Goal: Contribute content: Contribute content

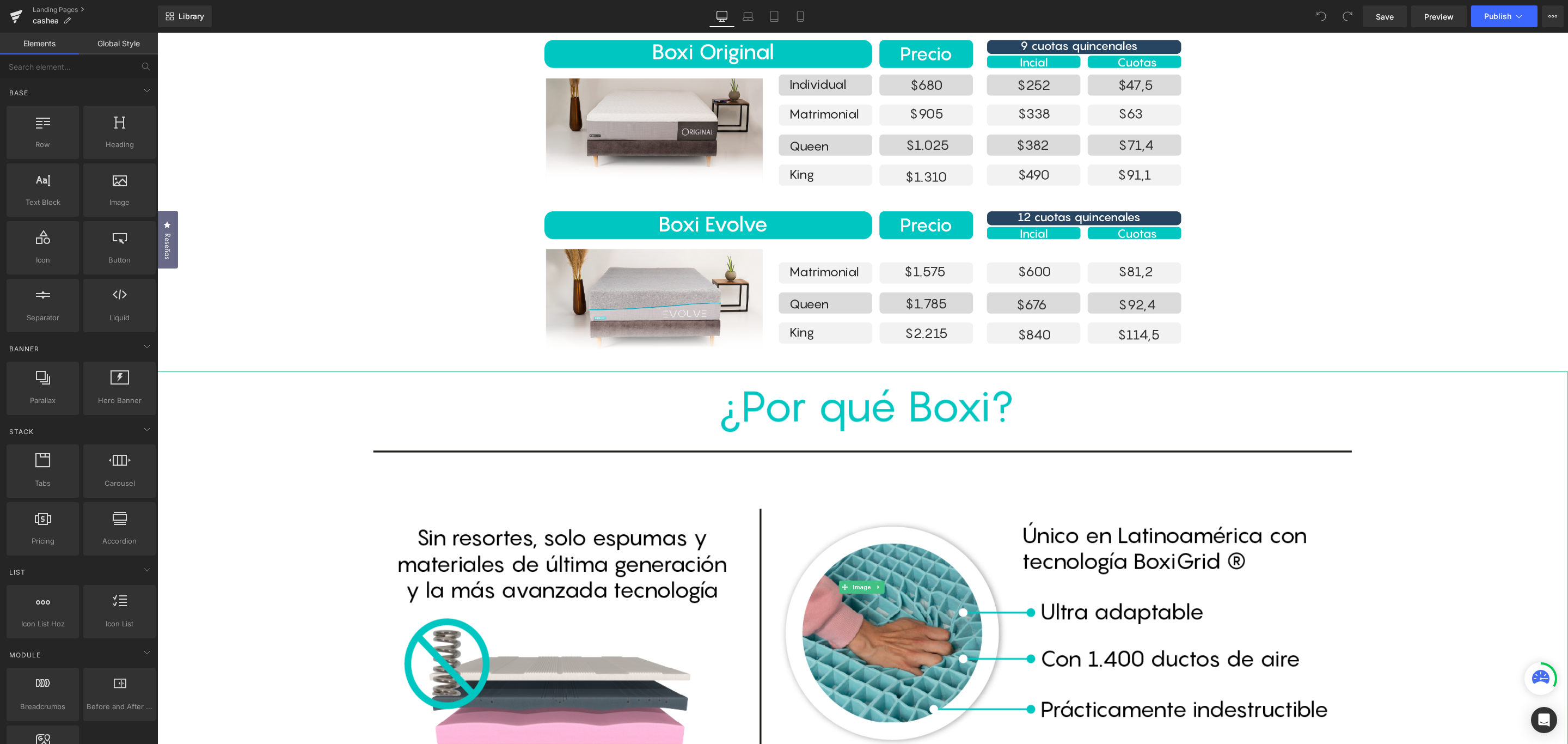
scroll to position [490, 0]
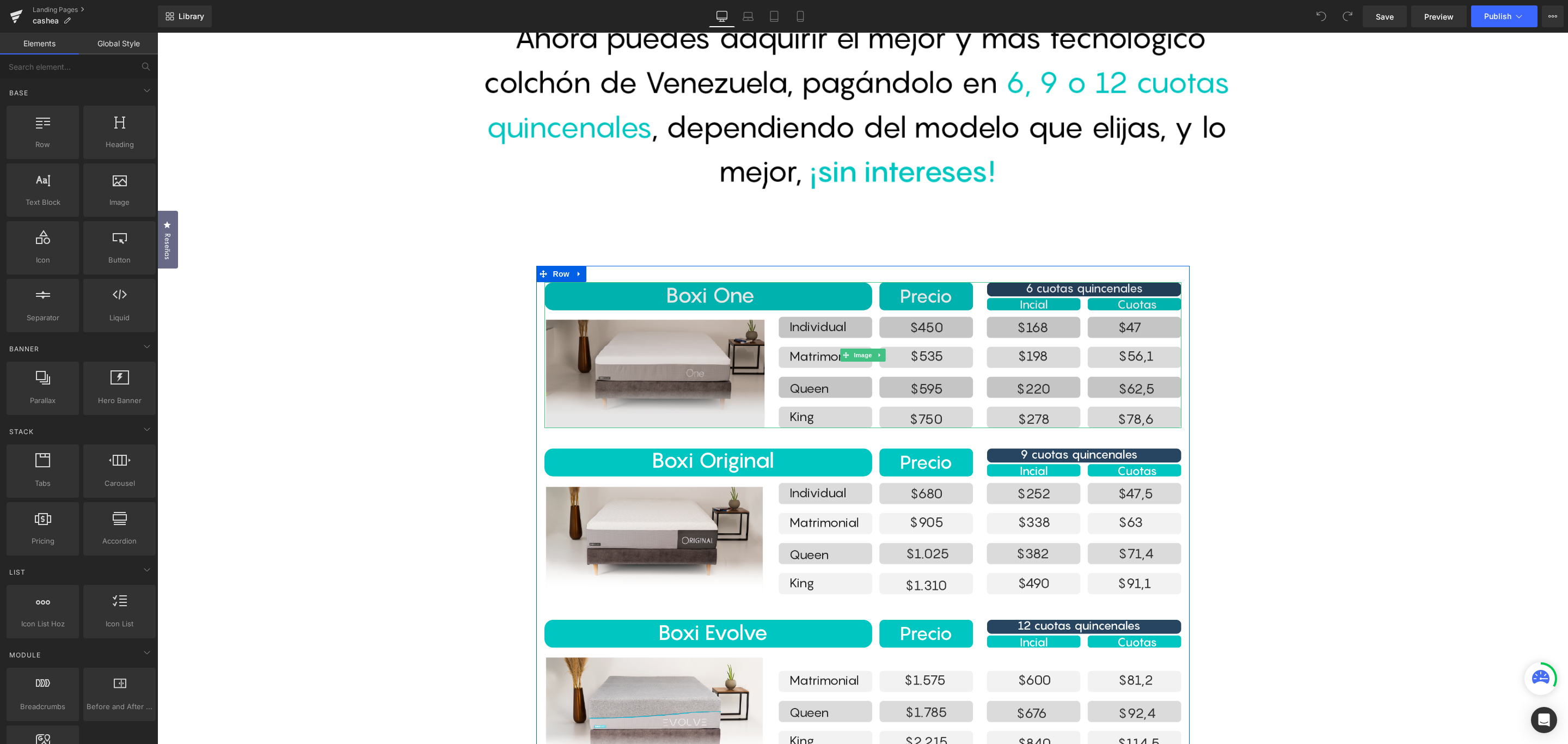
click at [615, 337] on img at bounding box center [863, 355] width 637 height 146
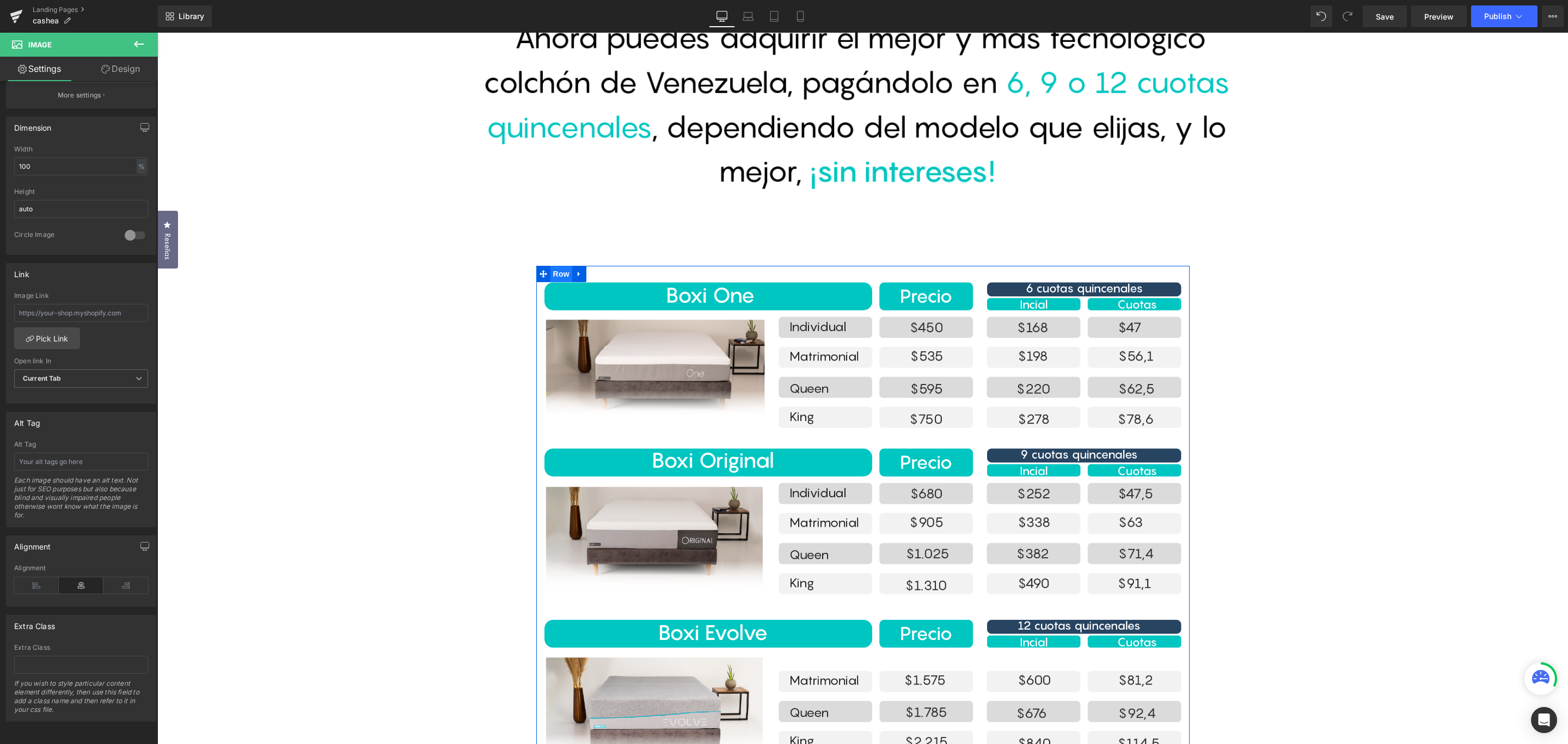
click at [562, 273] on span "Row" at bounding box center [561, 273] width 22 height 16
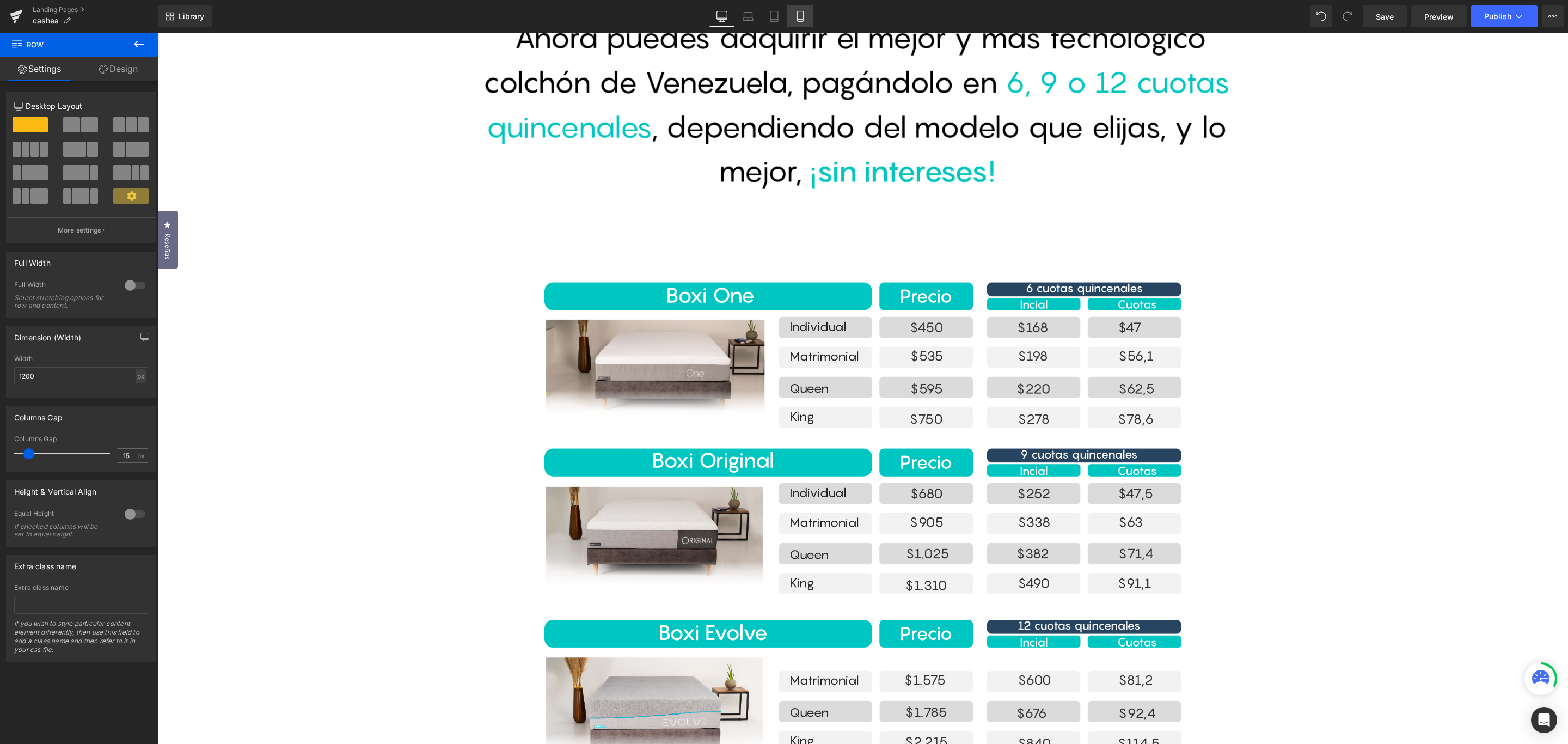
click at [803, 13] on icon at bounding box center [801, 17] width 11 height 11
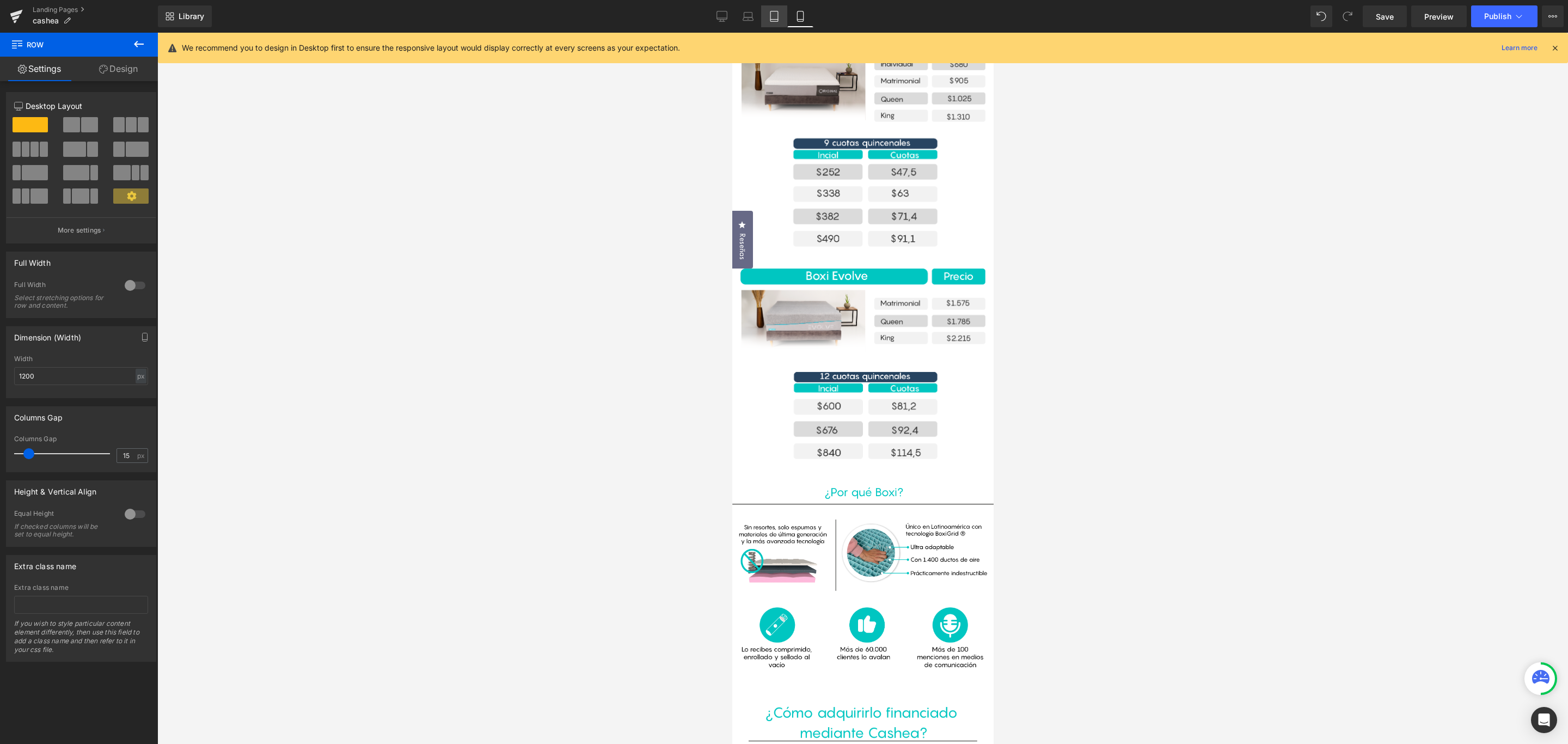
click at [773, 18] on icon at bounding box center [774, 17] width 11 height 11
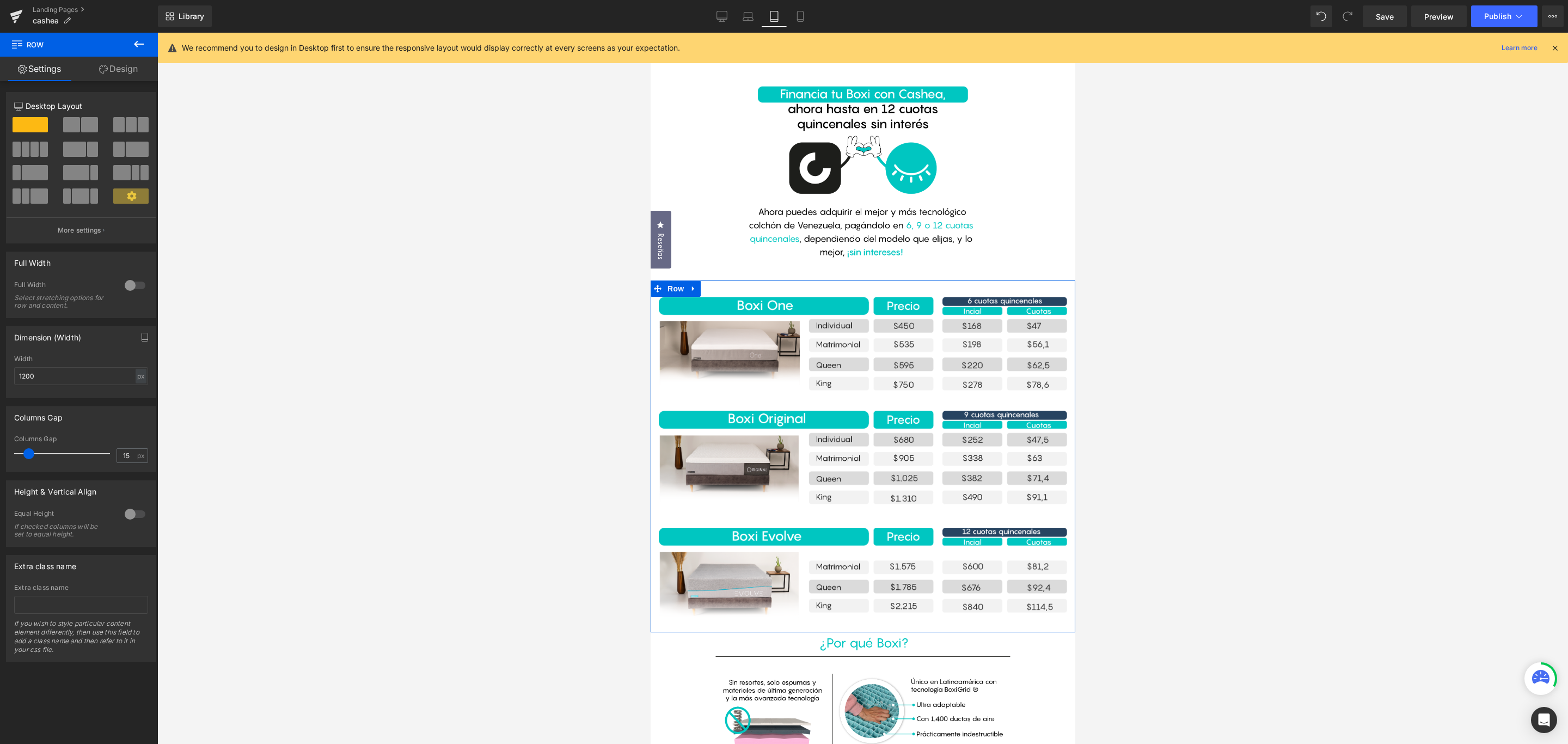
scroll to position [0, 0]
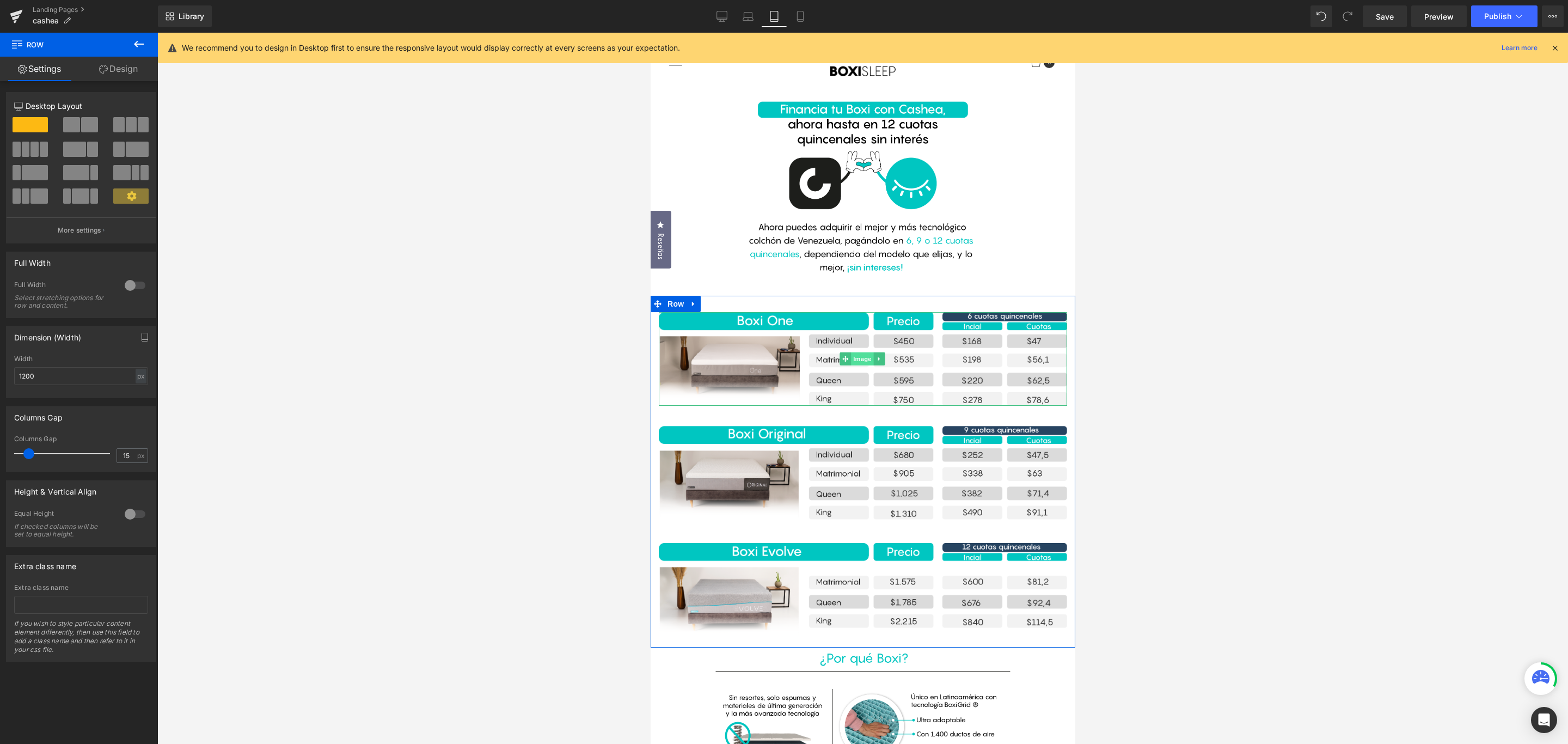
click at [862, 353] on div "Image" at bounding box center [862, 358] width 408 height 93
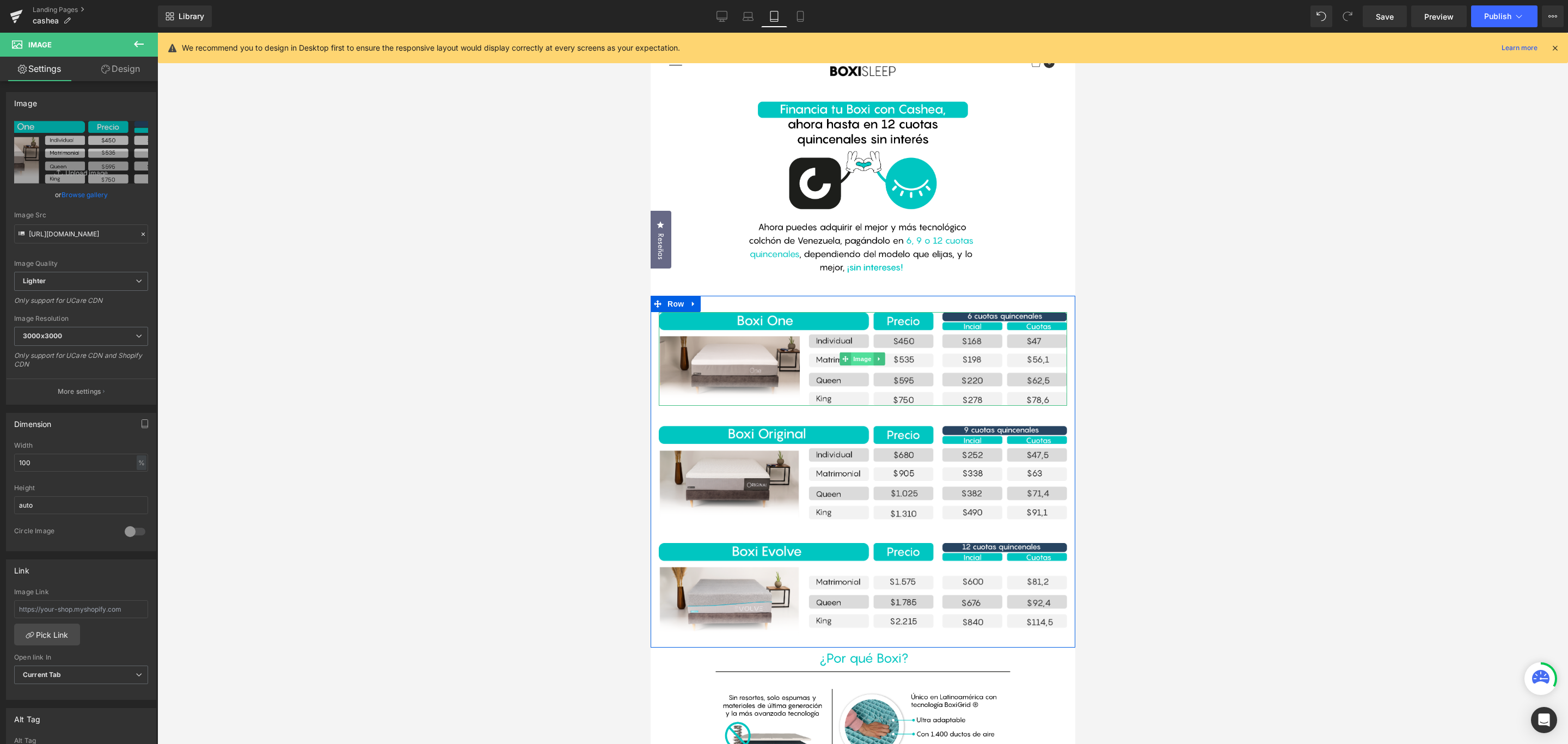
click at [856, 361] on span "Image" at bounding box center [862, 359] width 23 height 13
click at [82, 153] on icon "Replace Image" at bounding box center [81, 152] width 87 height 13
type input "C:\fakepath\Recurso 5cashea_one.png"
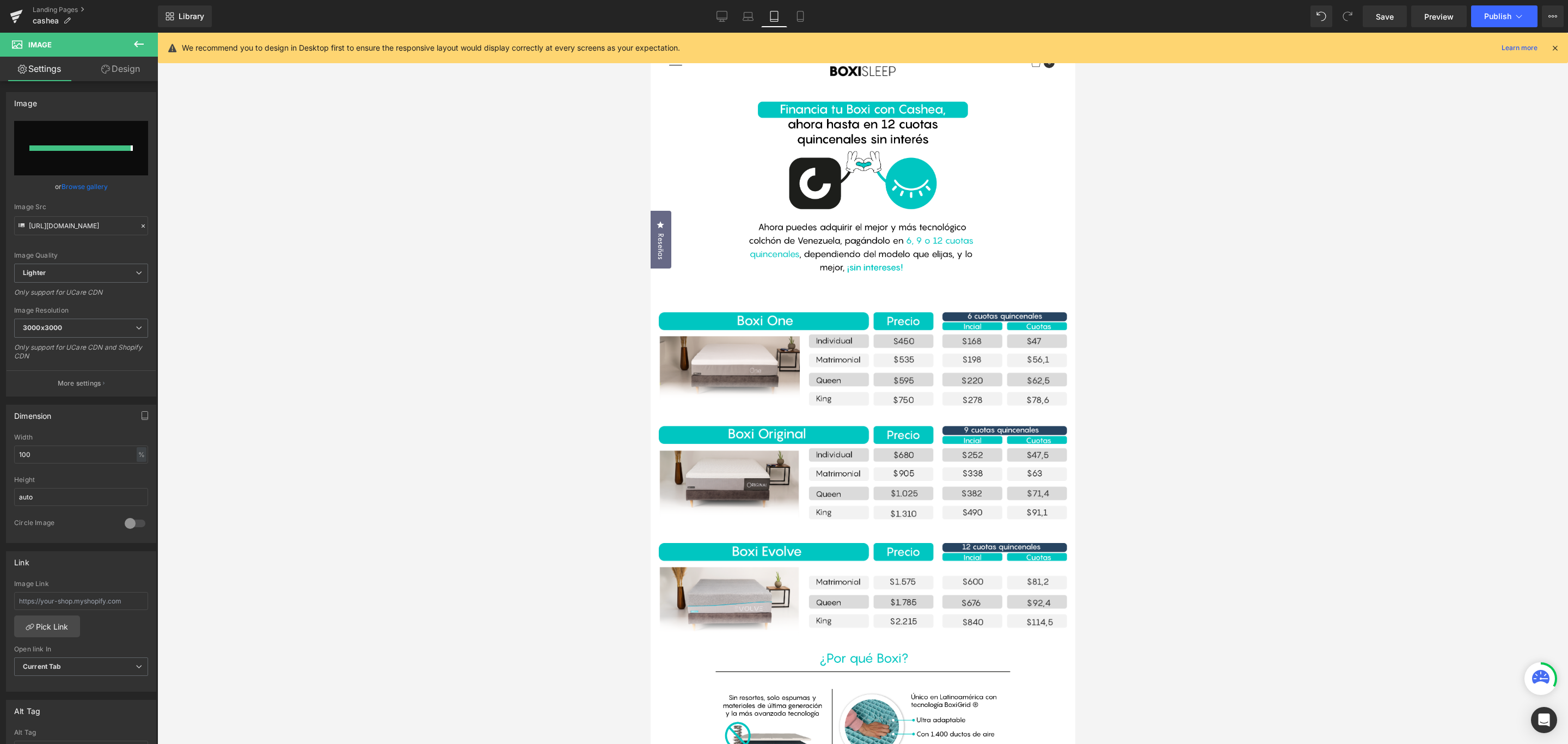
type input "[URL][DOMAIN_NAME]"
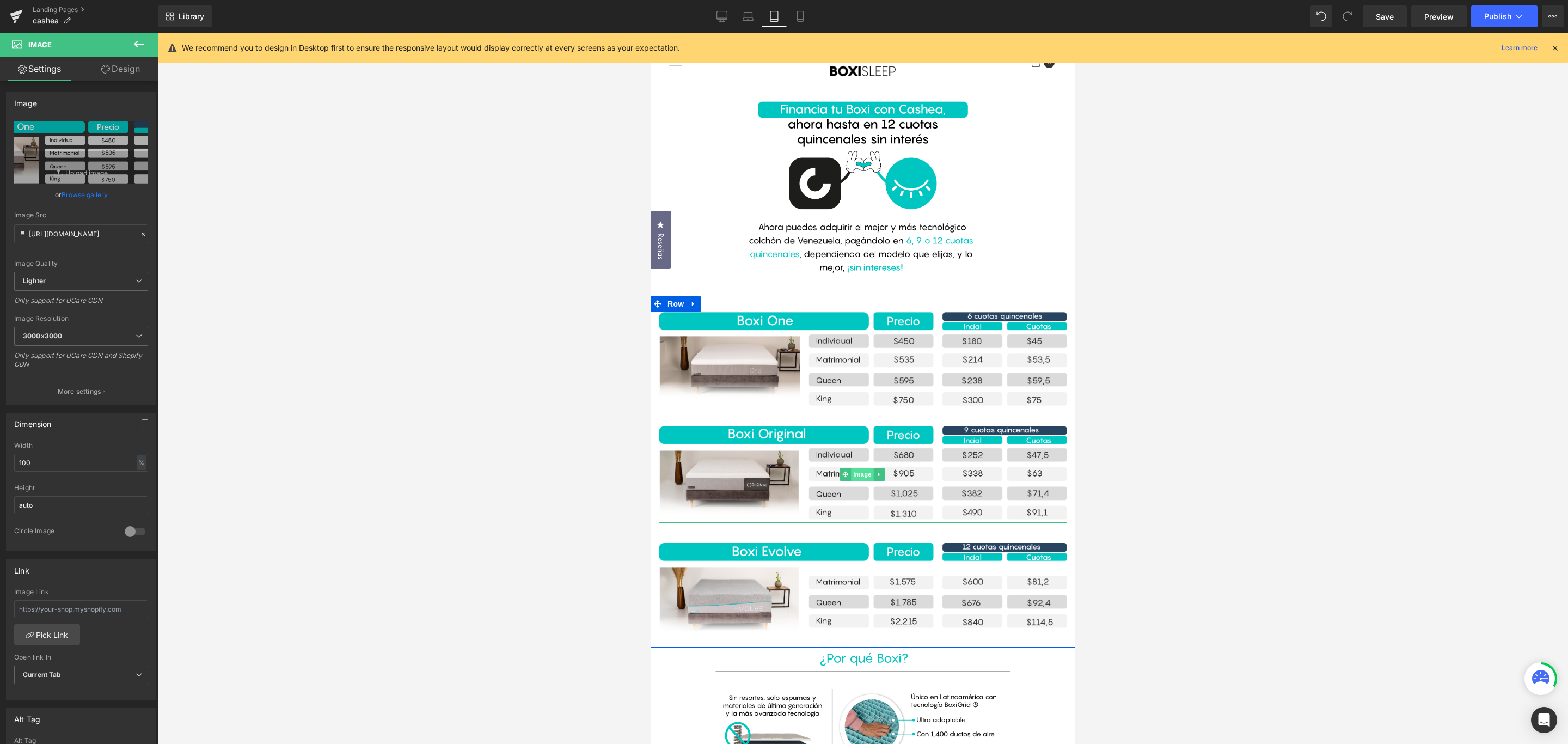
click at [865, 471] on div "Image" at bounding box center [862, 474] width 408 height 97
click at [86, 156] on icon "Replace Image" at bounding box center [81, 152] width 87 height 13
type input "C:\fakepath\Recurso 6cashea_one.png"
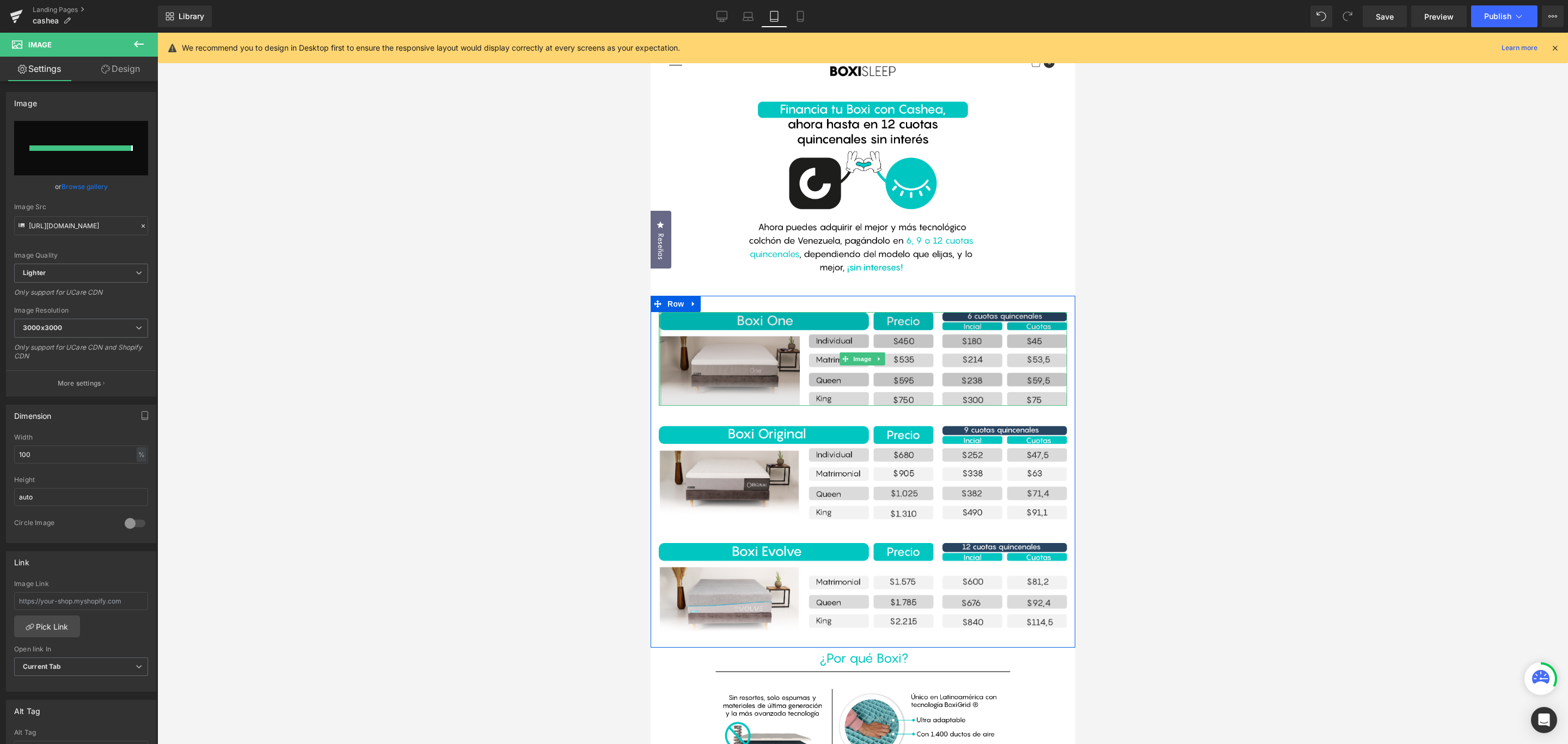
type input "[URL][DOMAIN_NAME]"
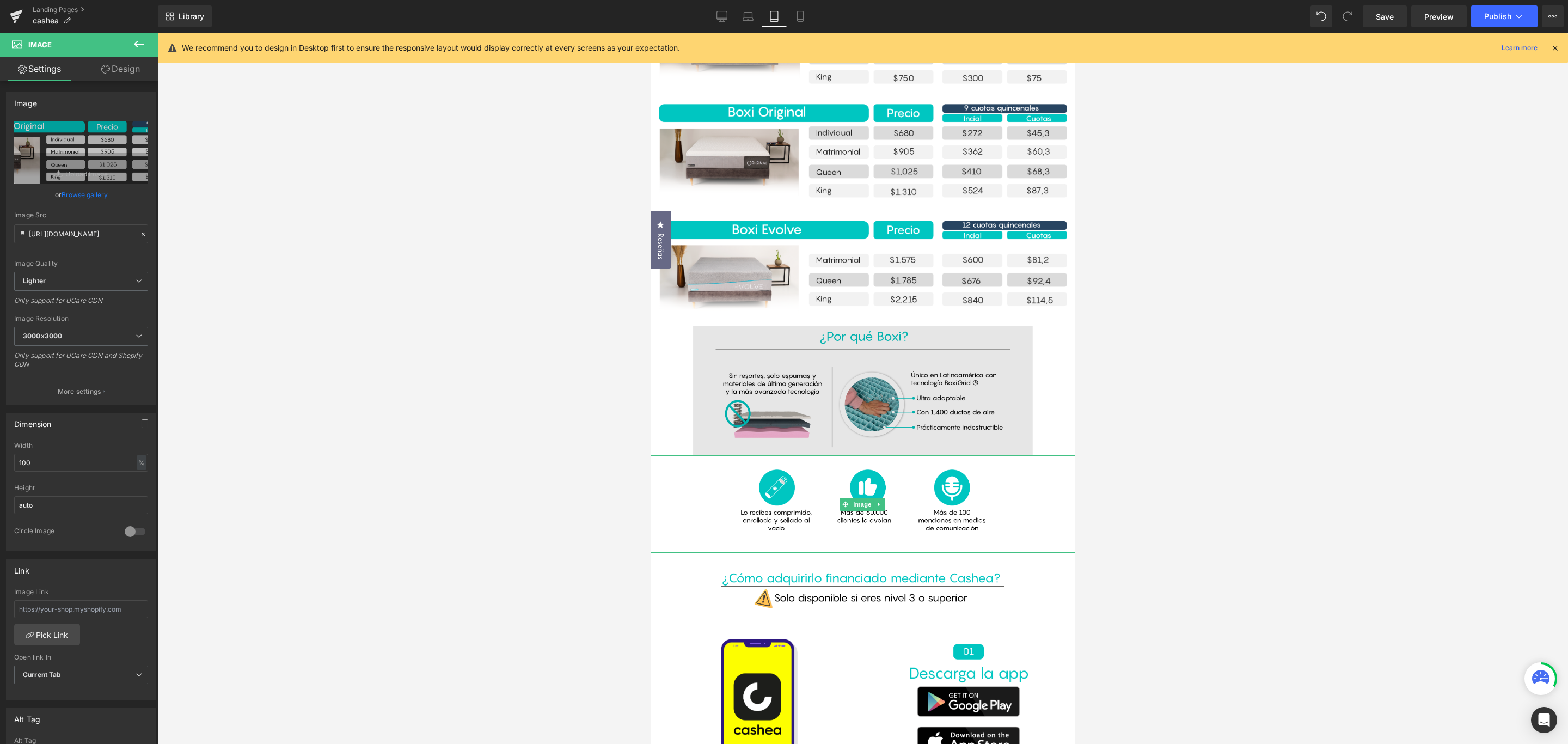
scroll to position [326, 0]
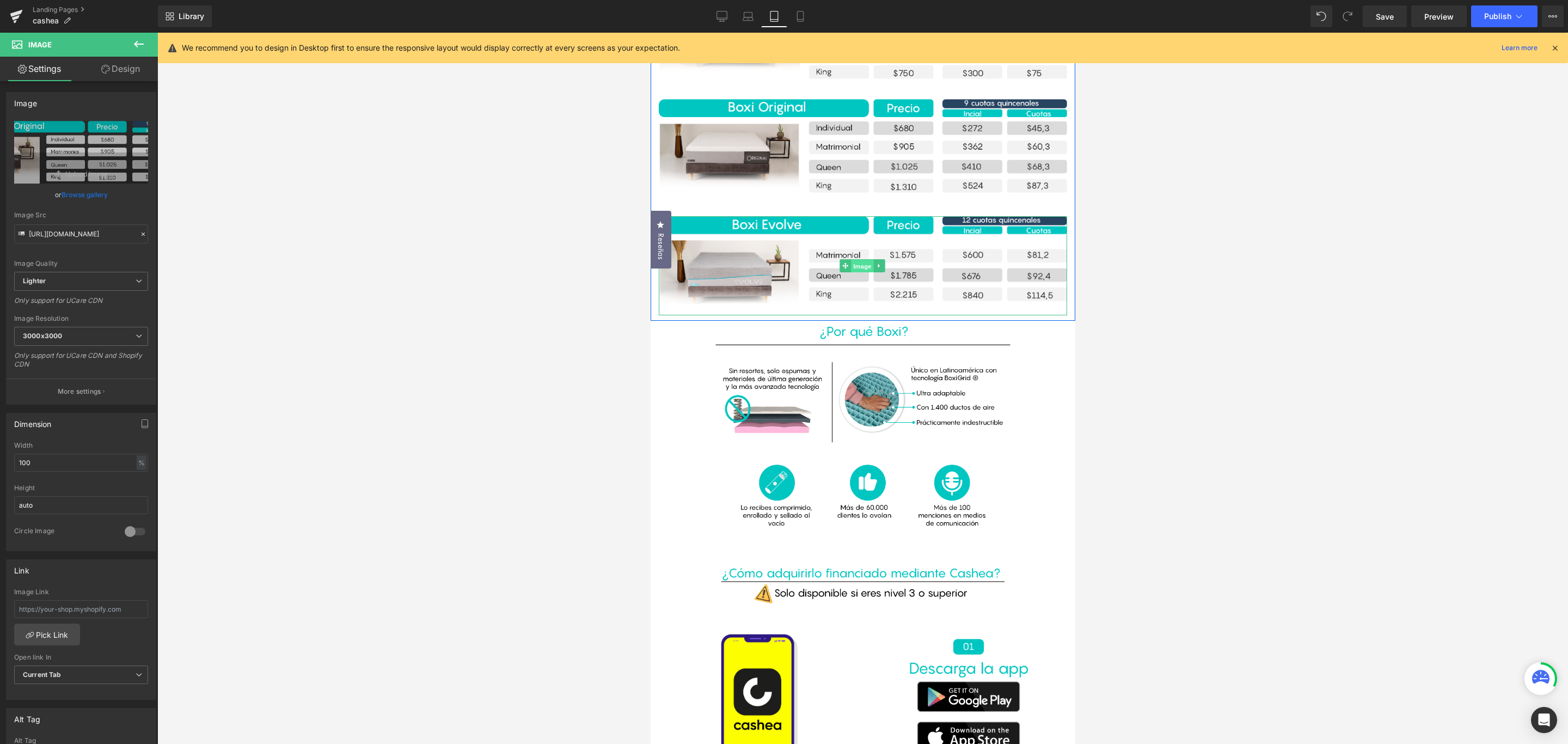
click at [862, 265] on span "Image" at bounding box center [862, 266] width 23 height 13
click at [86, 151] on icon "Replace Image" at bounding box center [81, 152] width 87 height 13
type input "C:\fakepath\Recurso 7cashea_one.png"
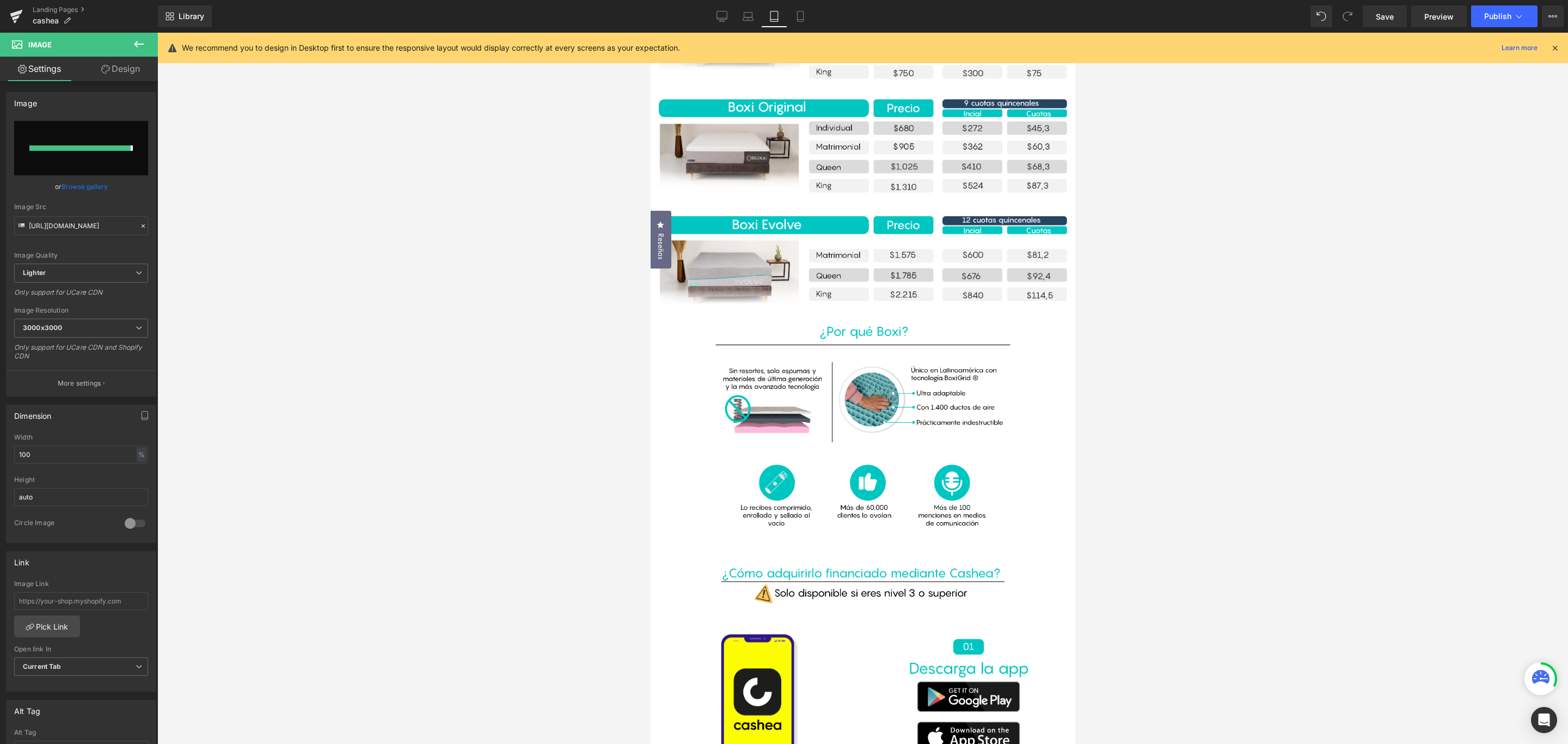
type input "[URL][DOMAIN_NAME]"
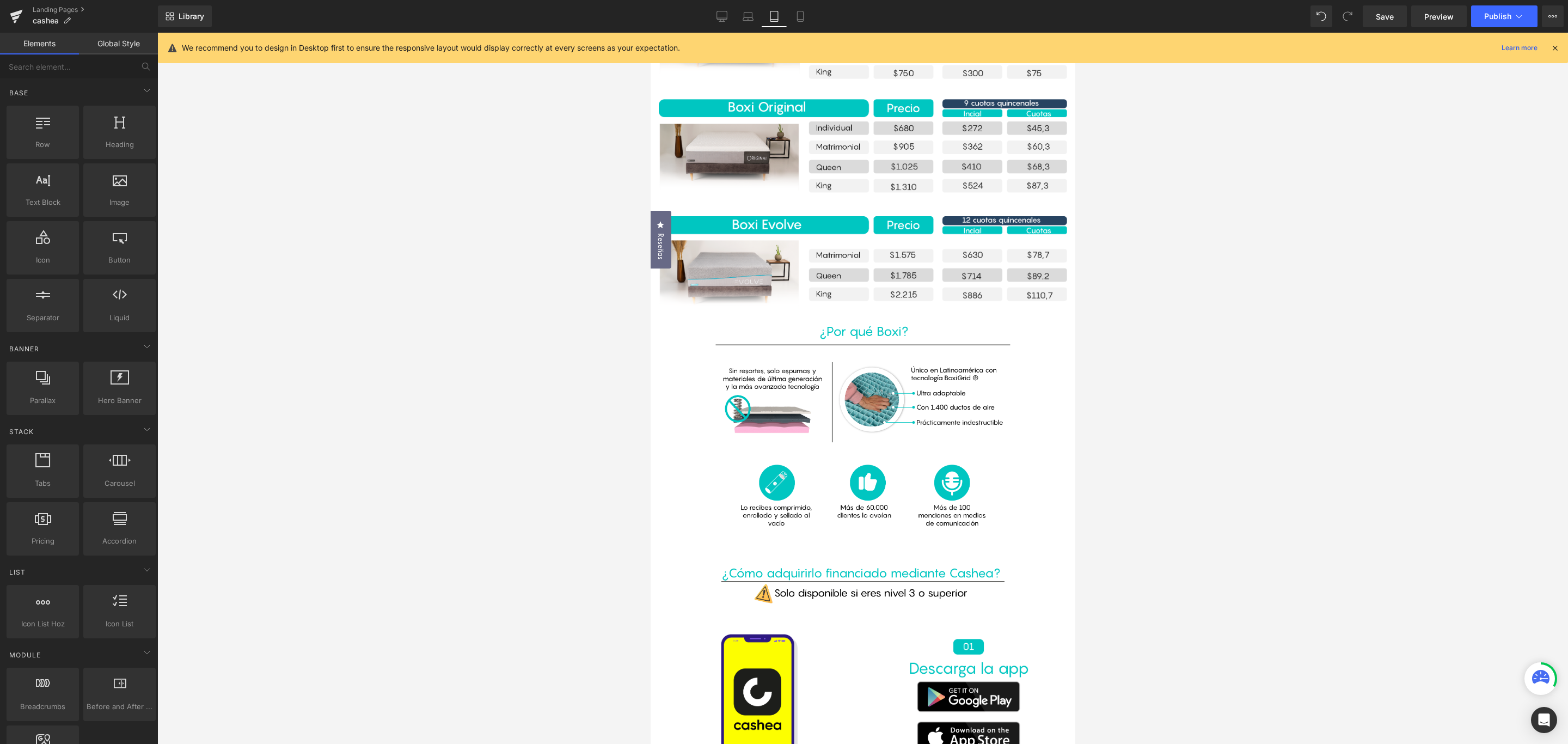
click at [1211, 226] on div at bounding box center [863, 389] width 1411 height 711
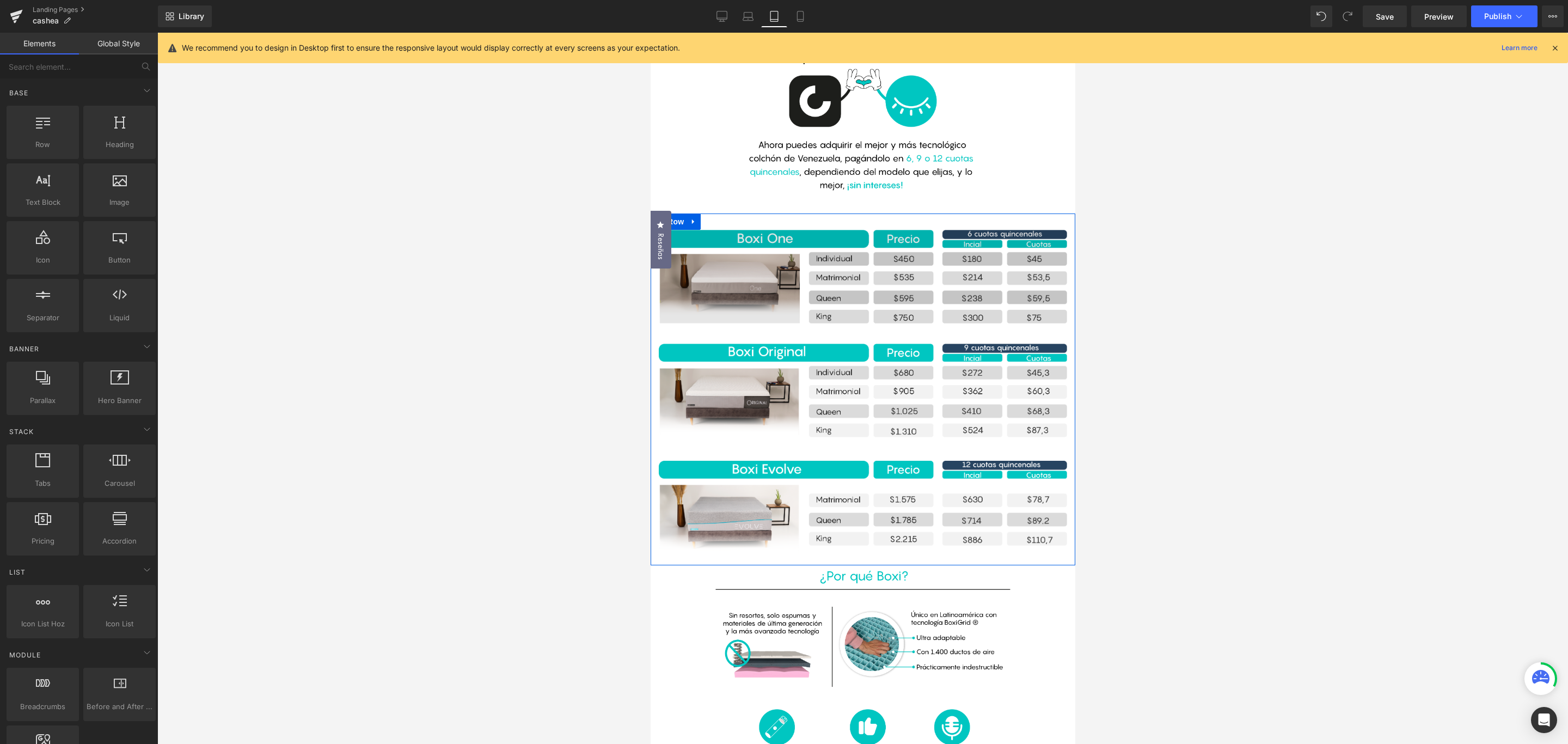
scroll to position [82, 0]
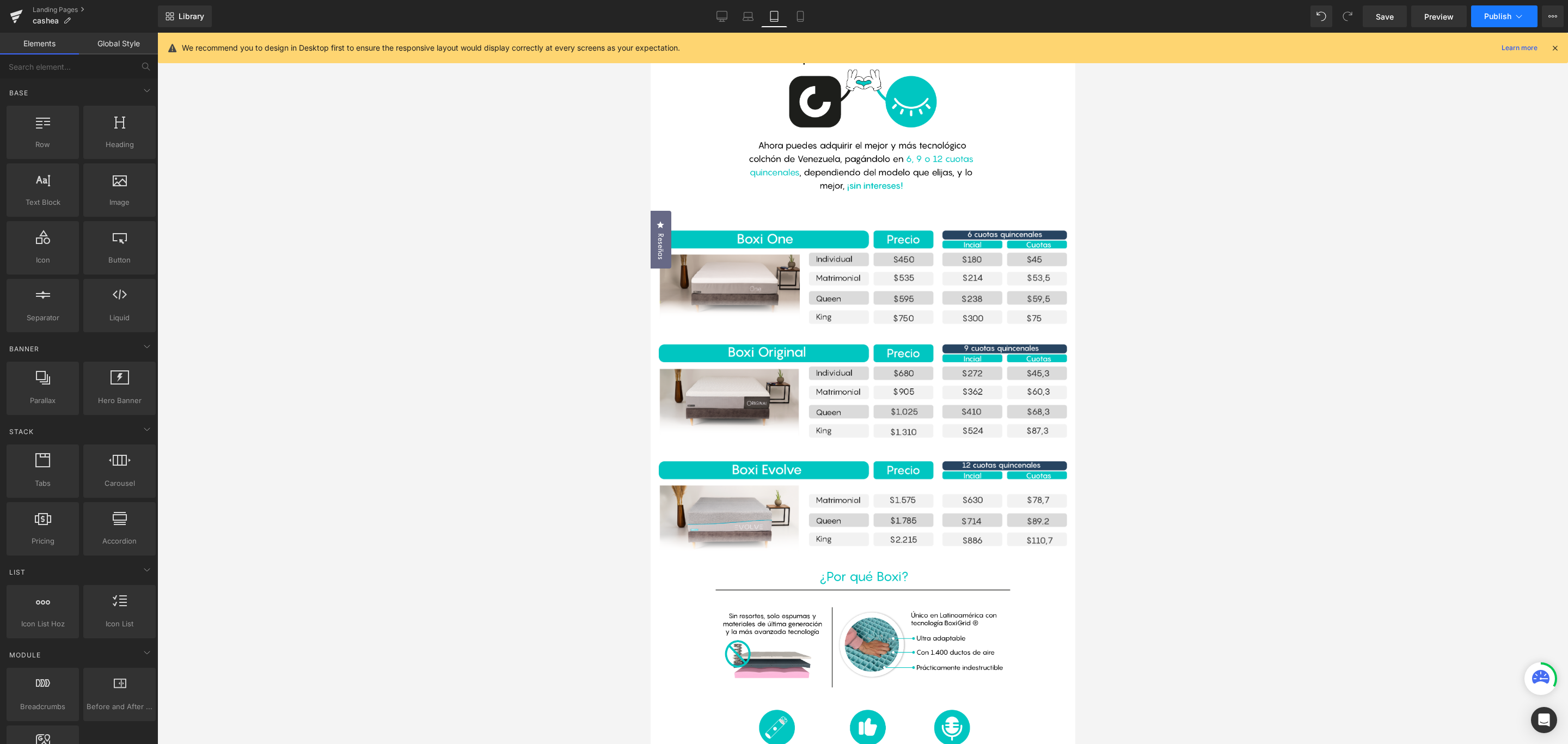
click at [1503, 19] on span "Publish" at bounding box center [1497, 16] width 27 height 8
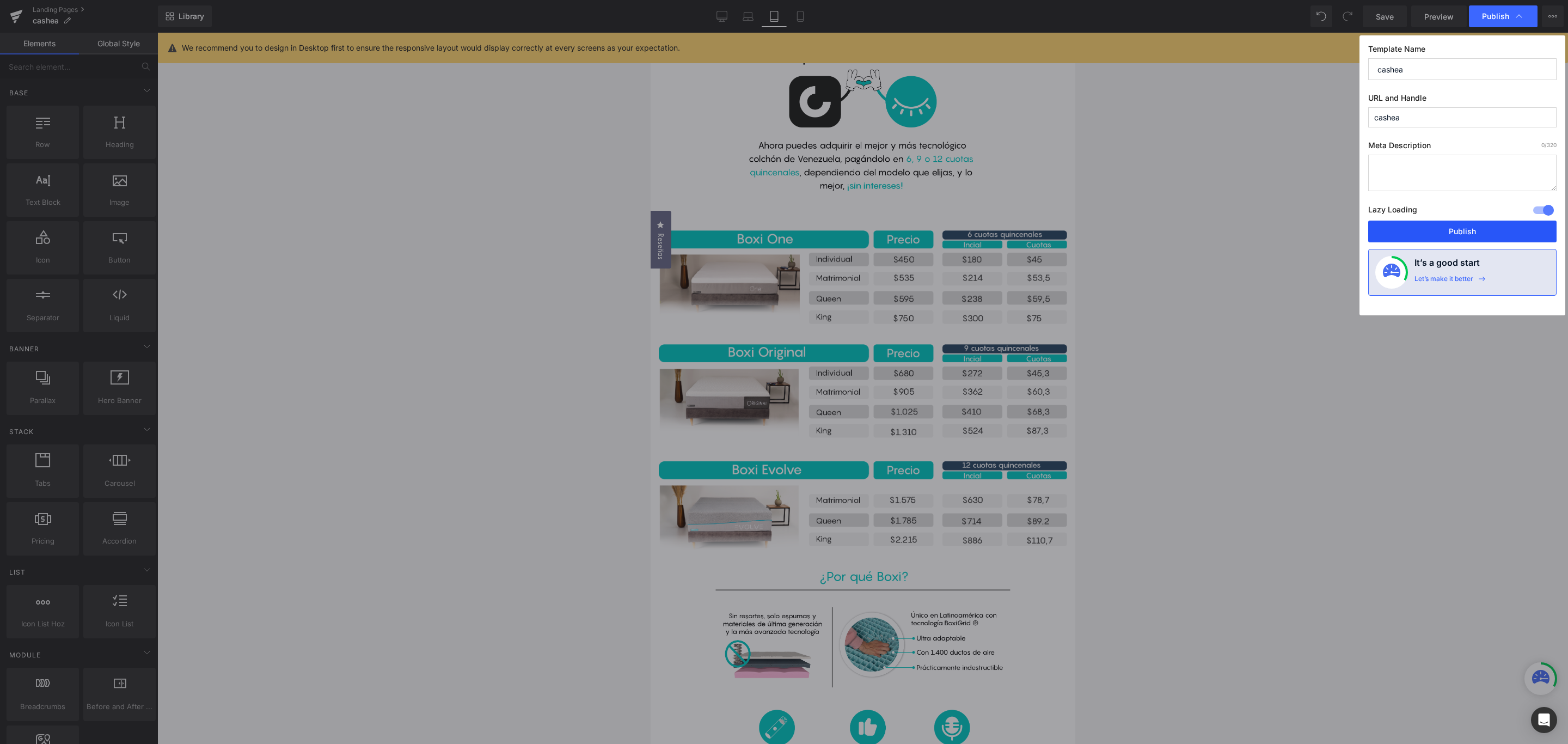
click at [1467, 231] on button "Publish" at bounding box center [1462, 231] width 189 height 22
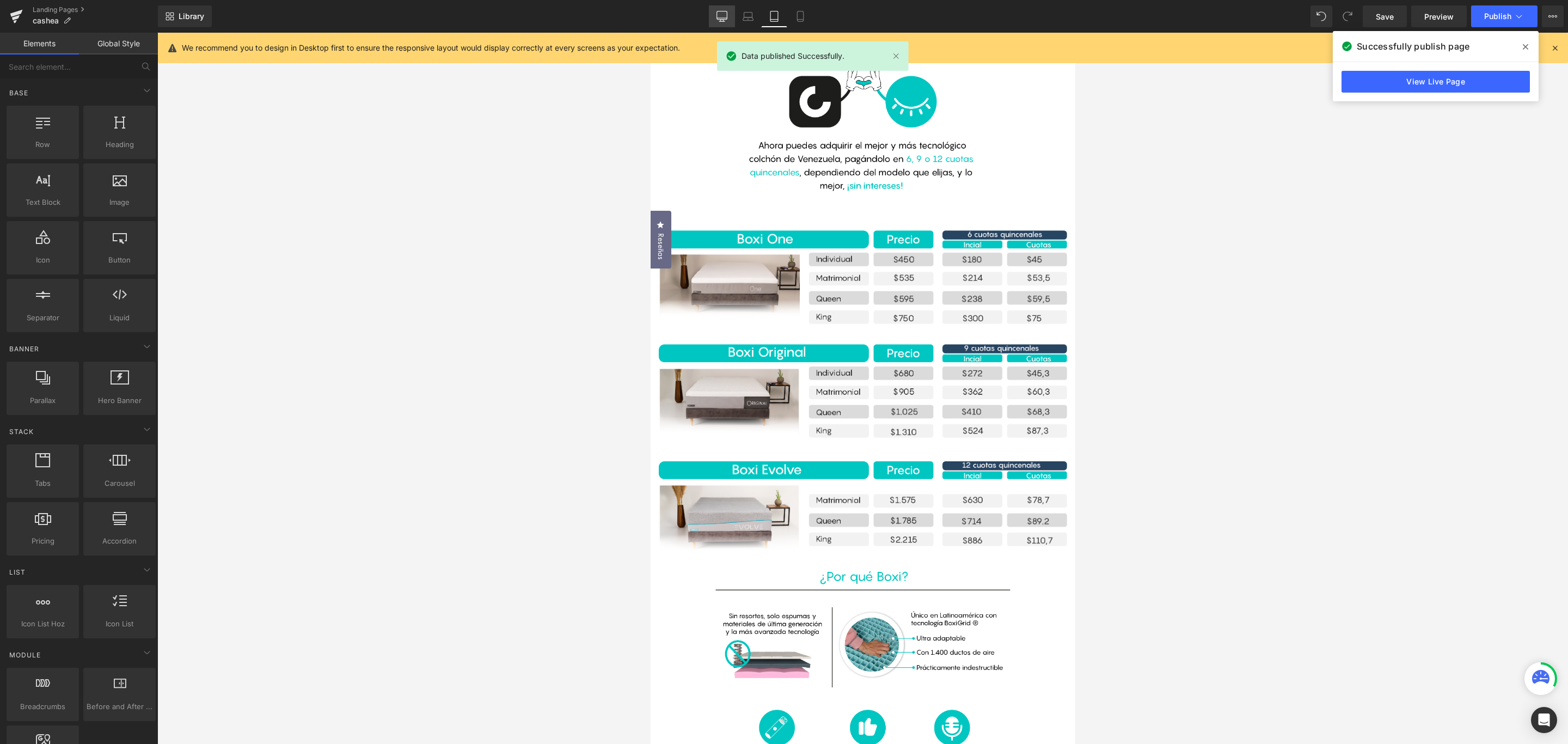
click at [727, 20] on icon at bounding box center [722, 17] width 11 height 11
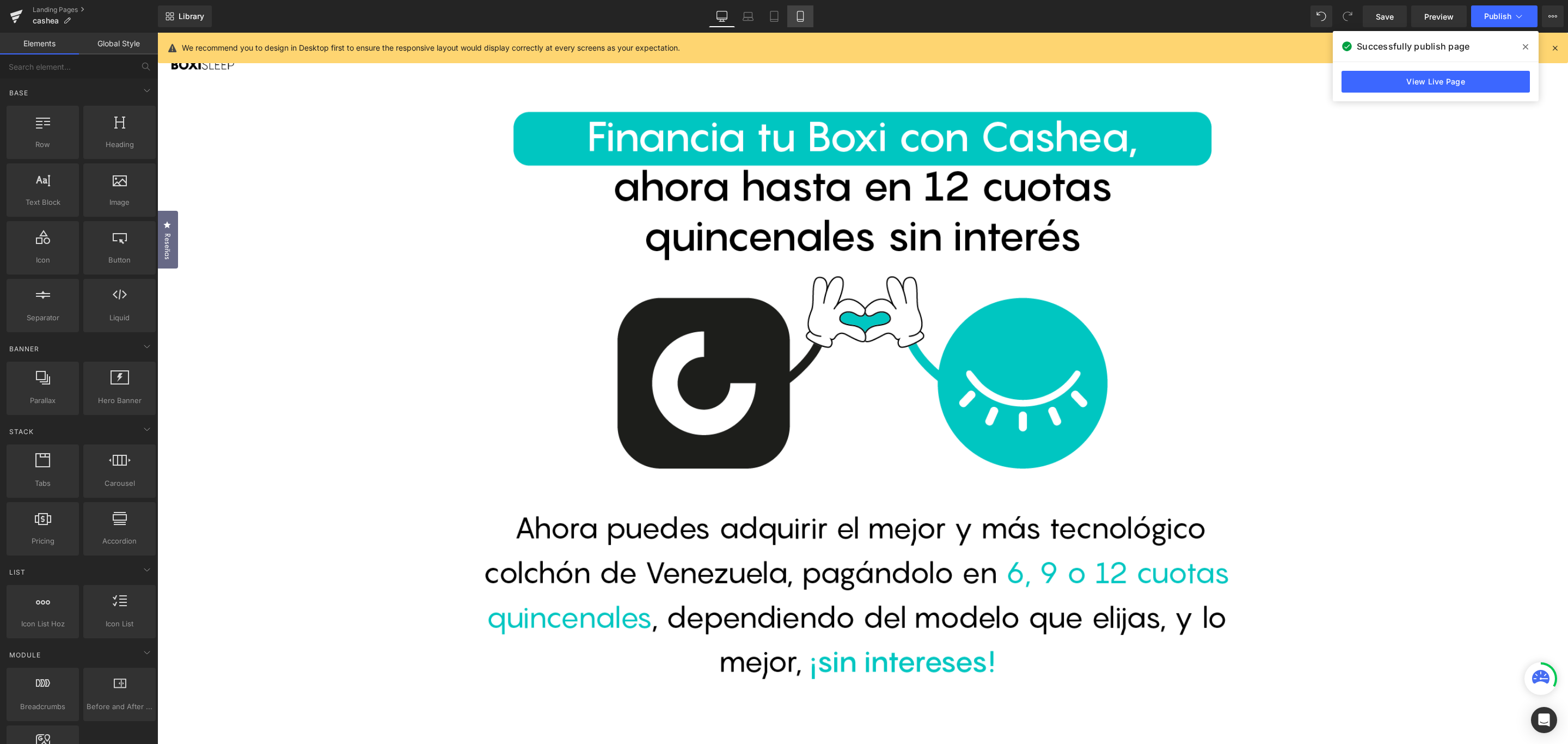
click at [801, 22] on link "Mobile" at bounding box center [801, 16] width 26 height 22
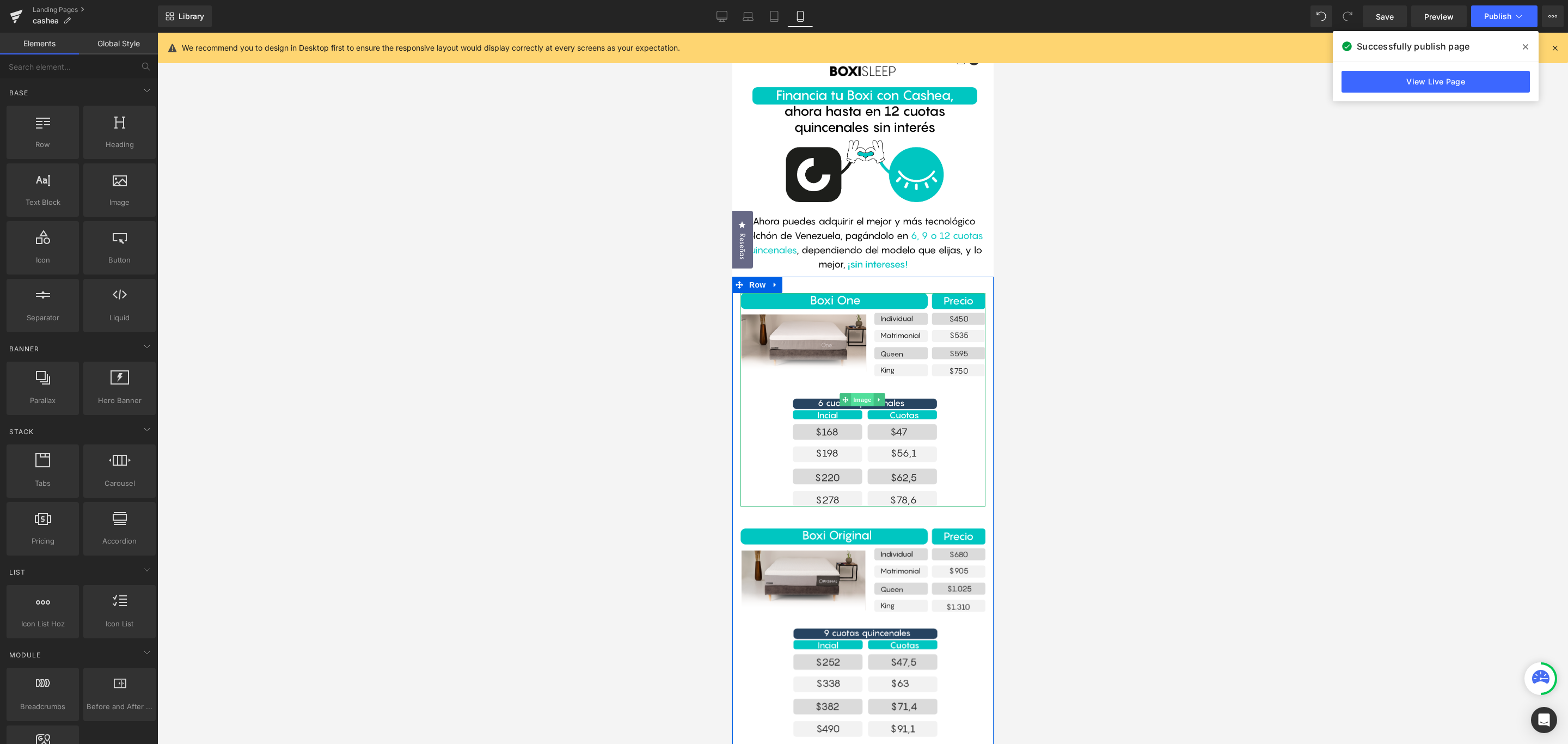
click at [857, 401] on div "Image" at bounding box center [863, 400] width 245 height 213
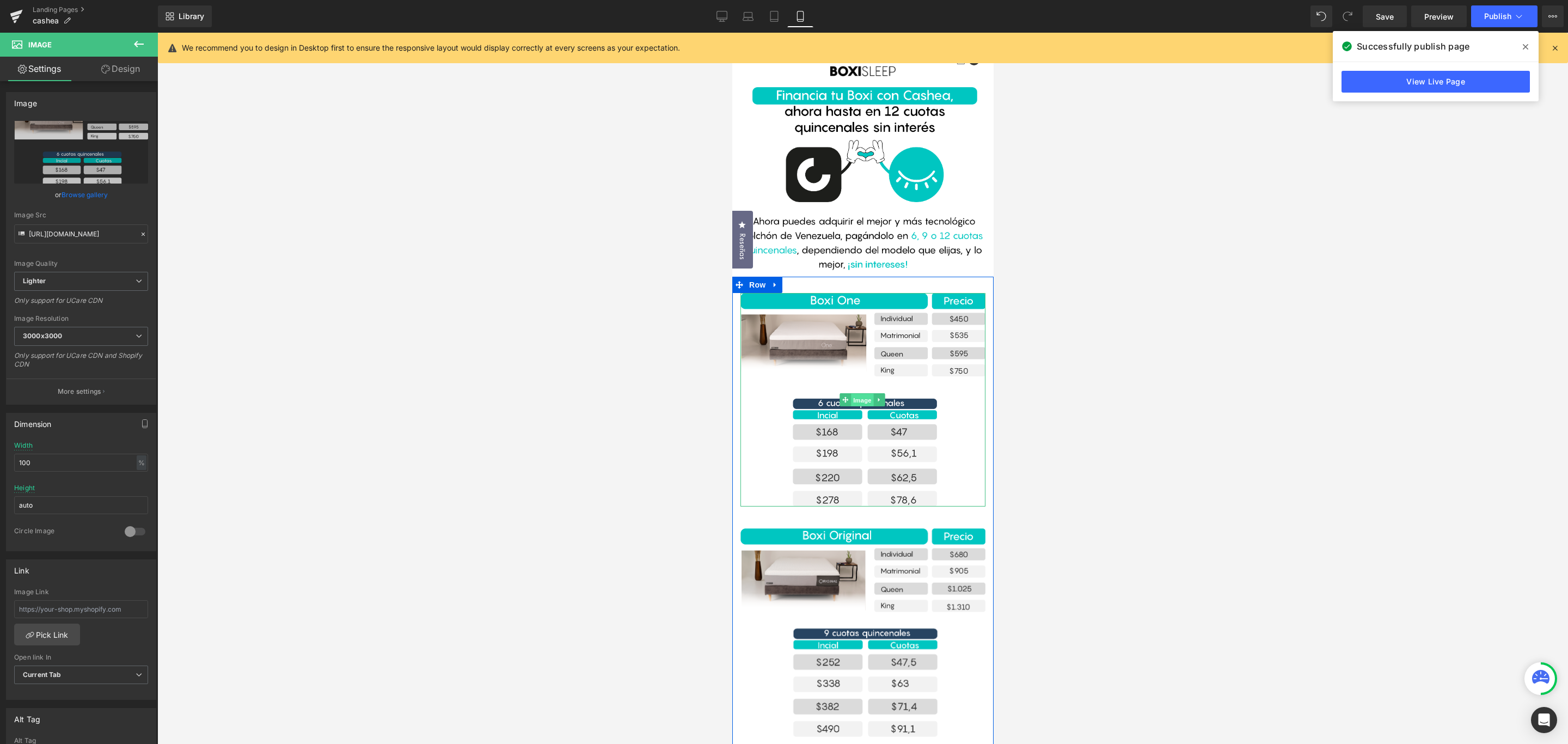
click at [862, 395] on div "Image" at bounding box center [863, 400] width 245 height 213
click at [89, 154] on icon "Replace Image" at bounding box center [81, 152] width 87 height 13
type input "C:\fakepath\Recurso 1cashea_two.png"
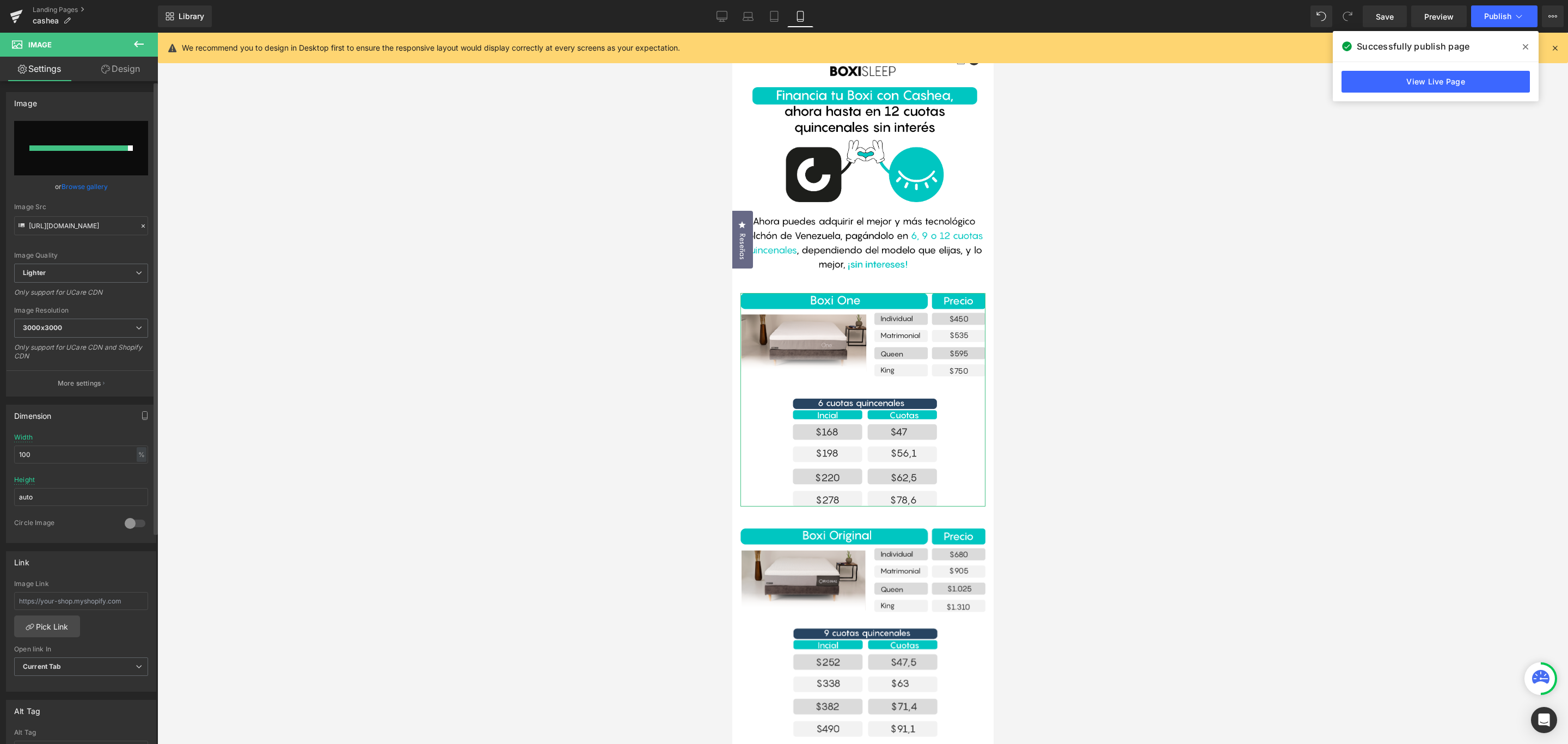
click at [83, 190] on link "Browse gallery" at bounding box center [84, 187] width 46 height 19
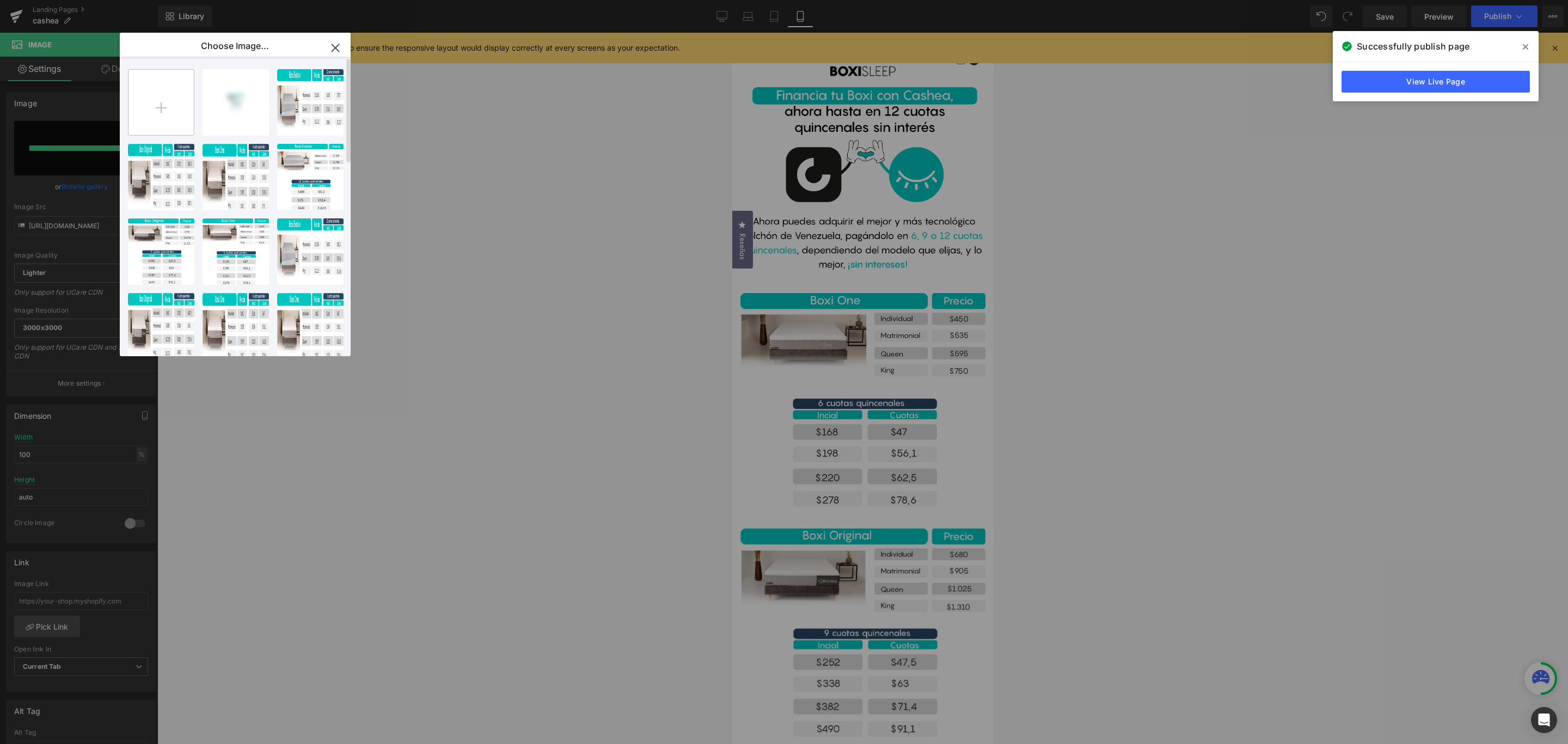
click at [168, 95] on input "file" at bounding box center [160, 102] width 65 height 65
type input "C:\fakepath\Recurso 1cashea_two.png"
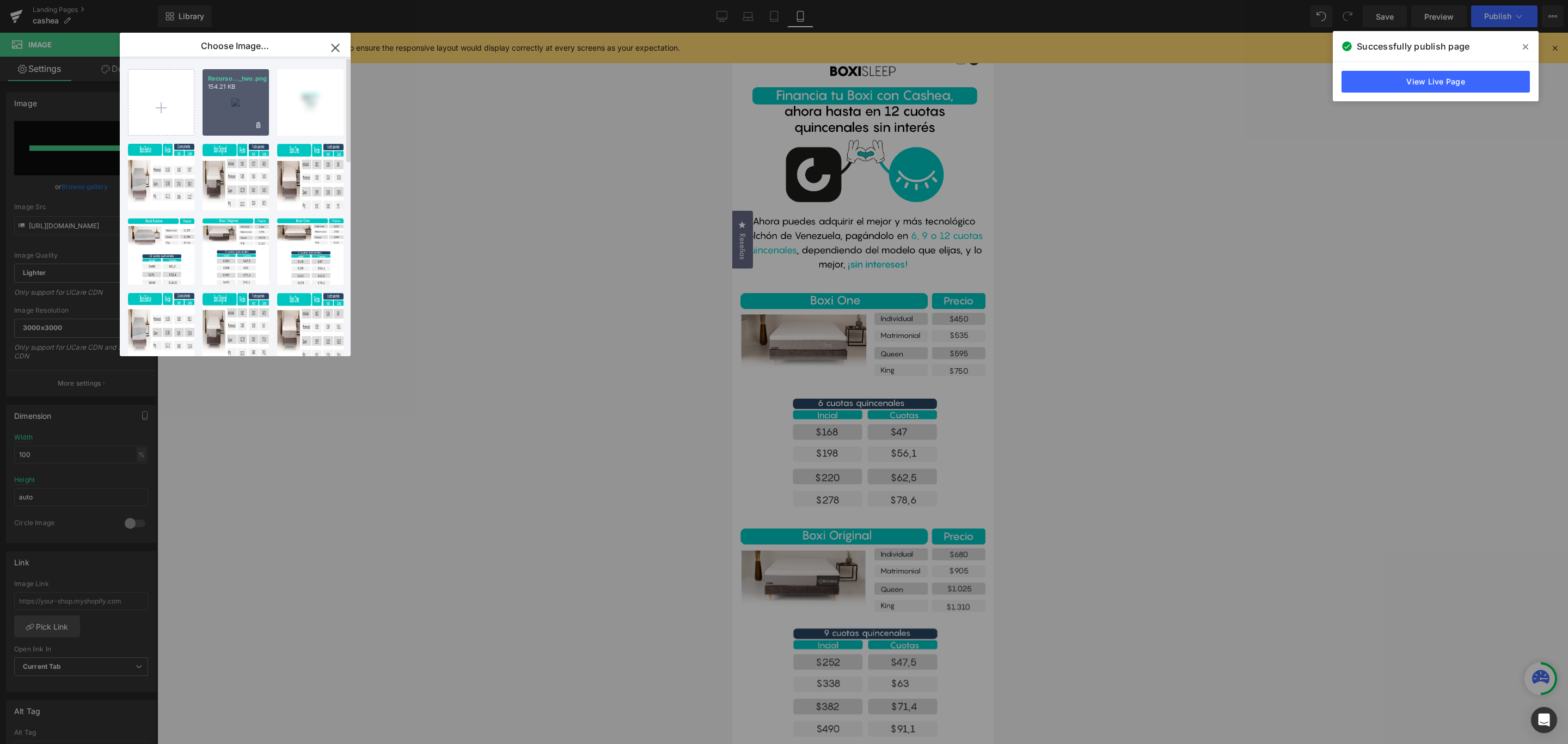
click at [250, 100] on div "Recurso..._two.png 154.21 KB" at bounding box center [236, 102] width 66 height 66
type input "[URL][DOMAIN_NAME]"
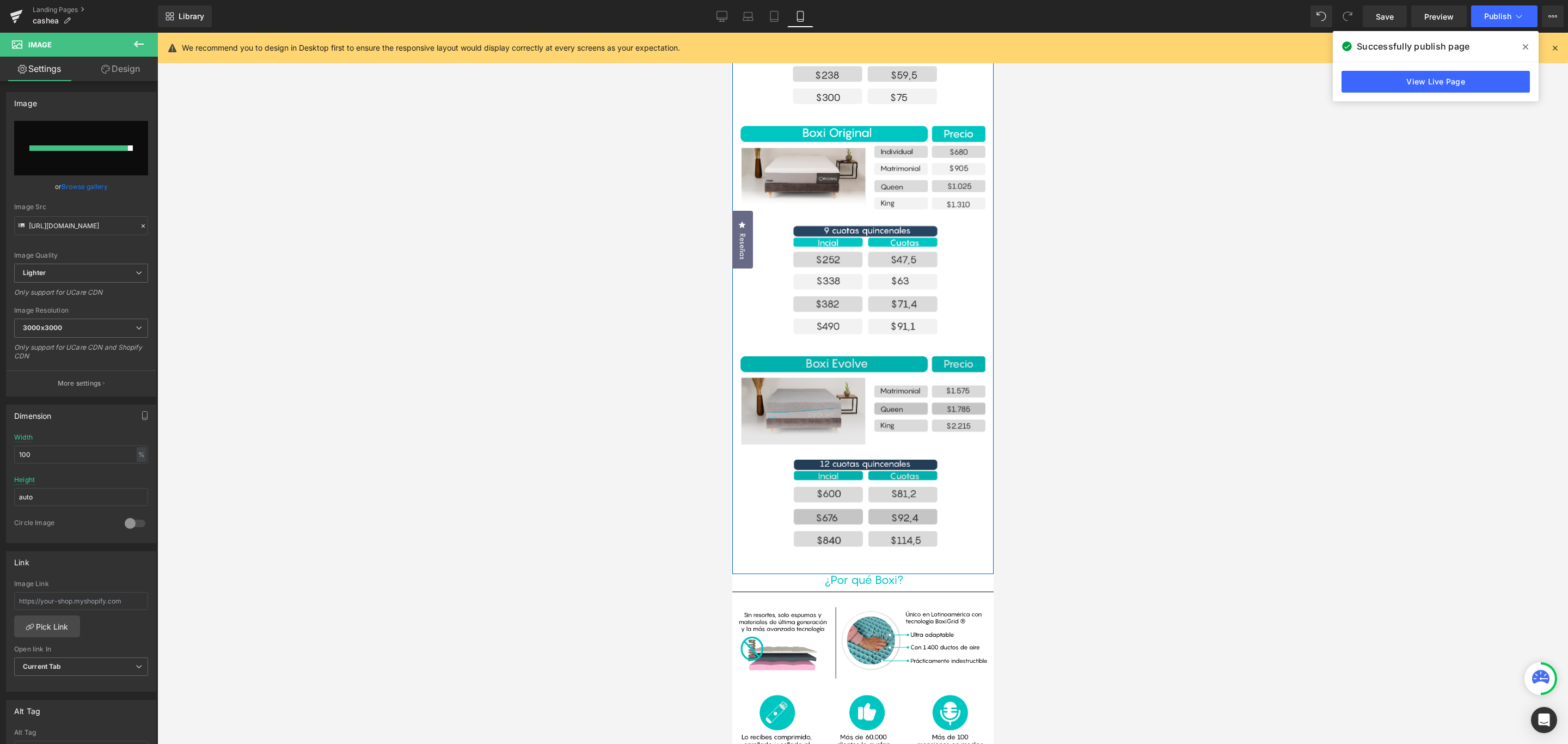
scroll to position [408, 0]
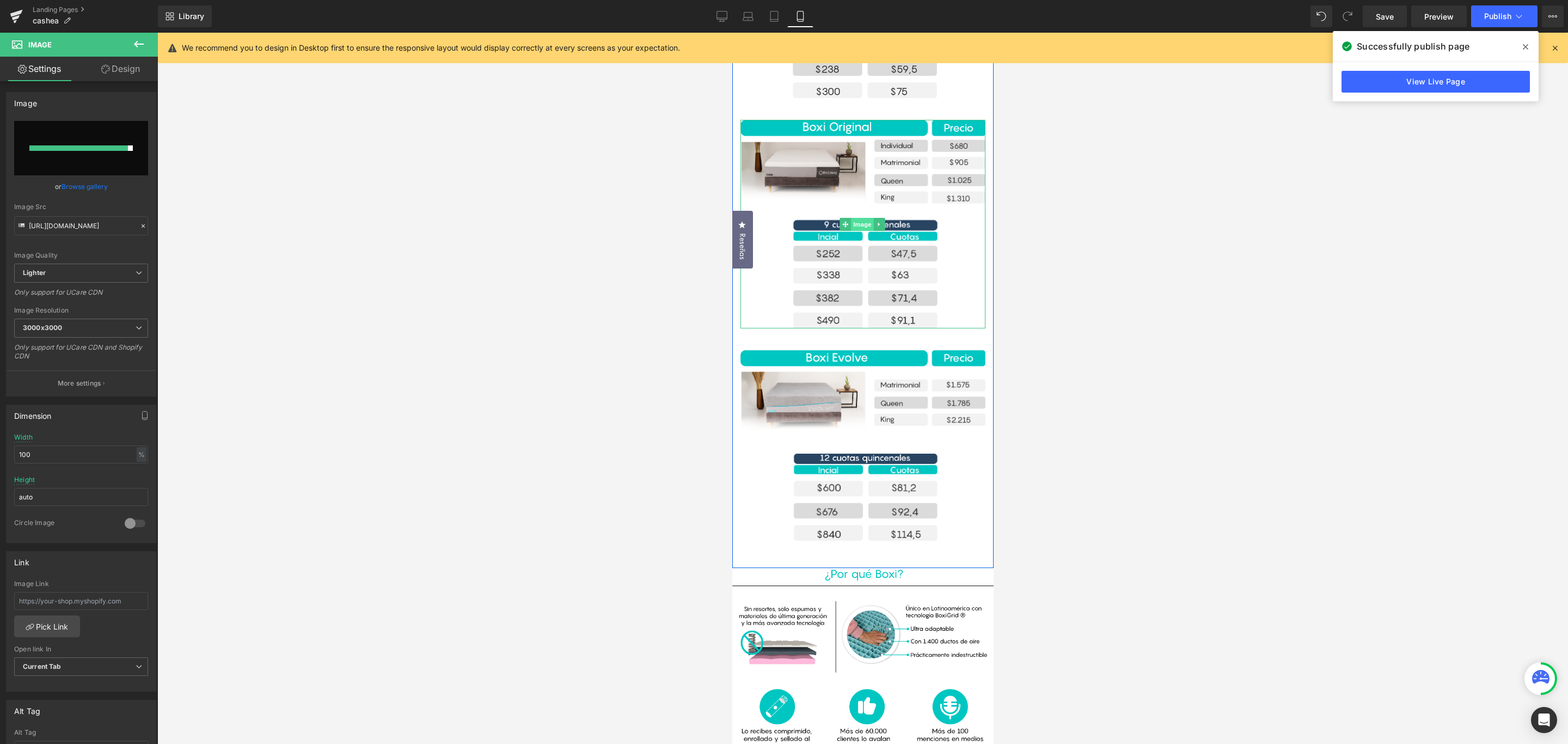
click at [856, 220] on div "Image" at bounding box center [863, 223] width 245 height 208
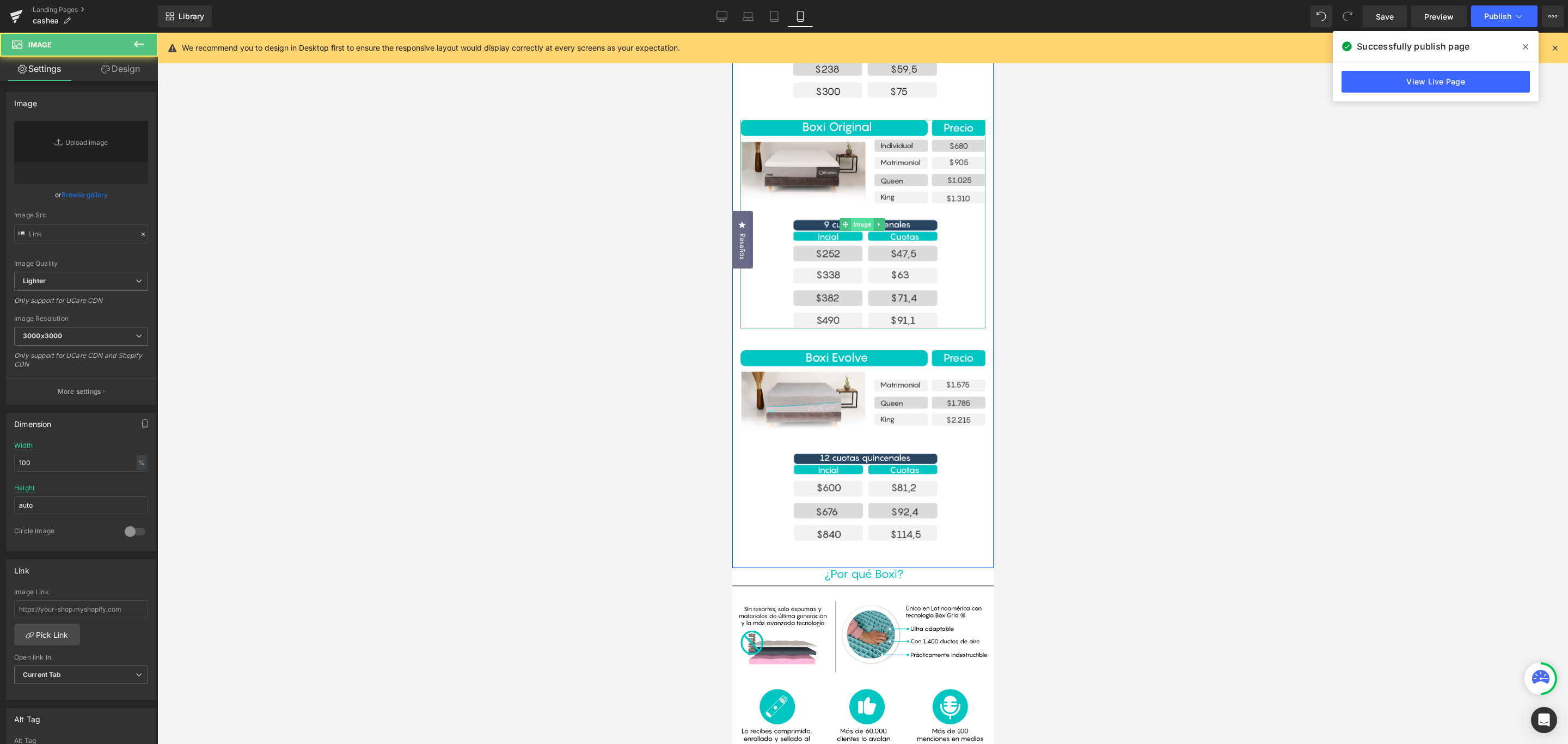
type input "[URL][DOMAIN_NAME]"
click at [856, 220] on div "Image" at bounding box center [863, 223] width 245 height 208
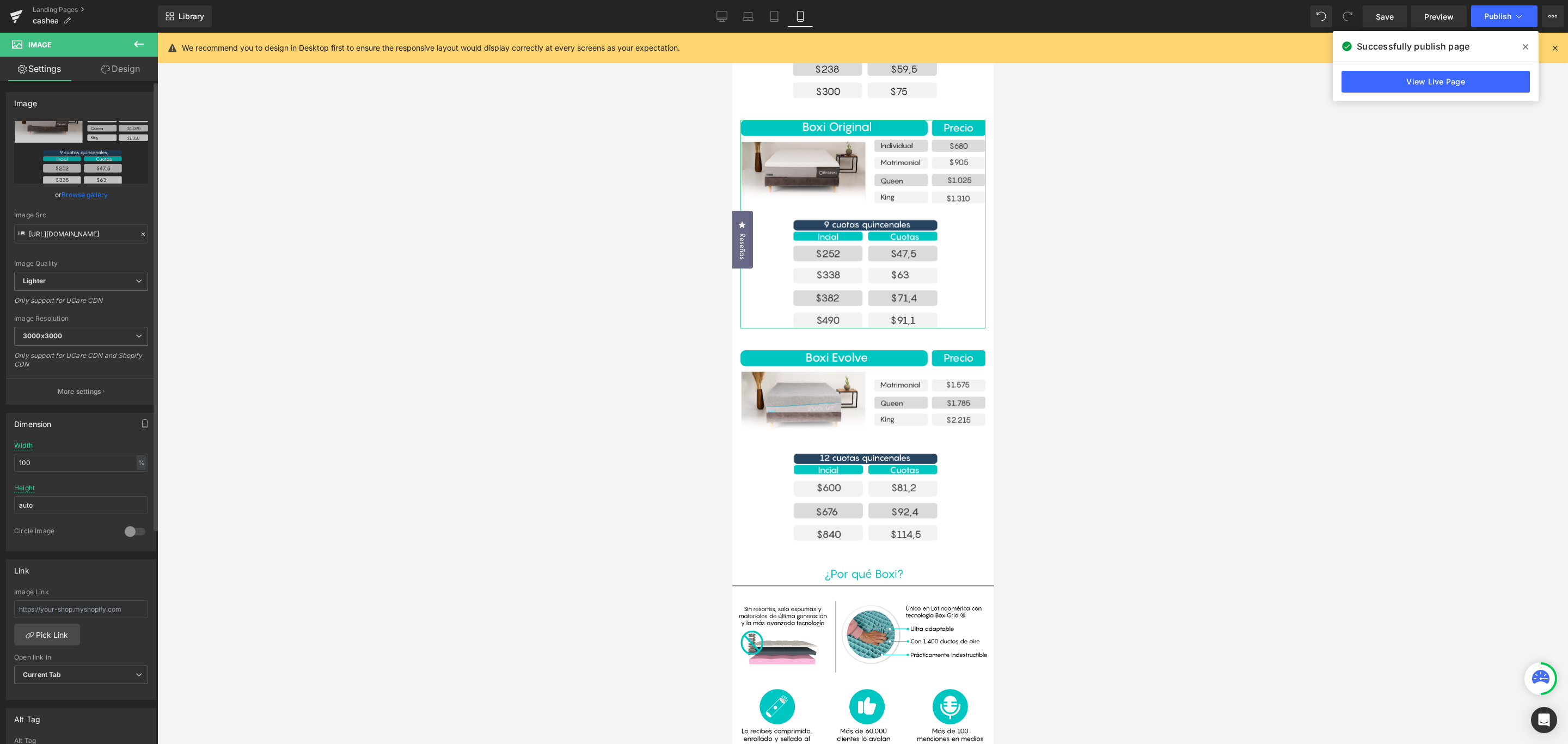
click at [85, 195] on link "Browse gallery" at bounding box center [84, 194] width 46 height 19
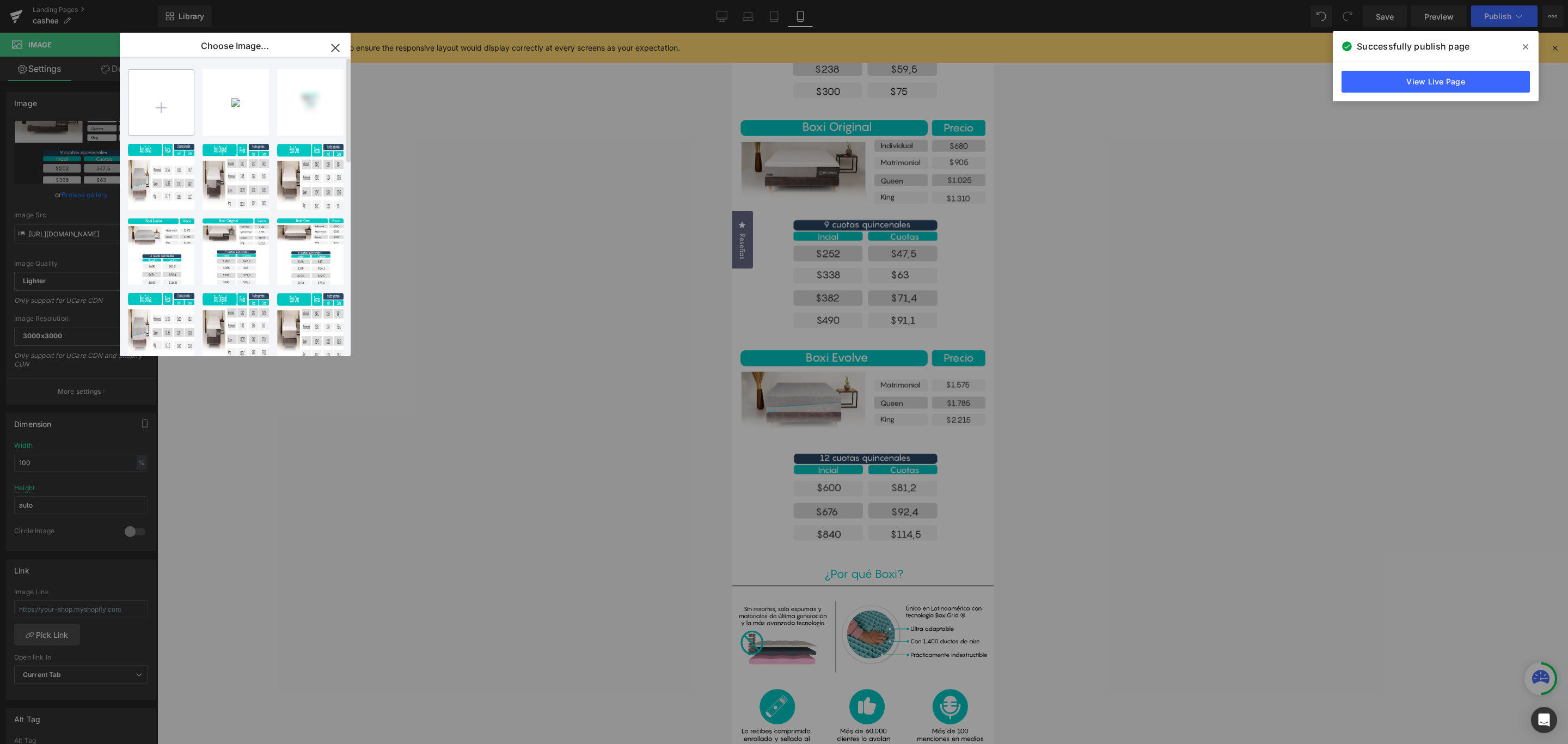
click at [164, 108] on input "file" at bounding box center [160, 102] width 65 height 65
type input "C:\fakepath\Recurso 2cashea_two.png"
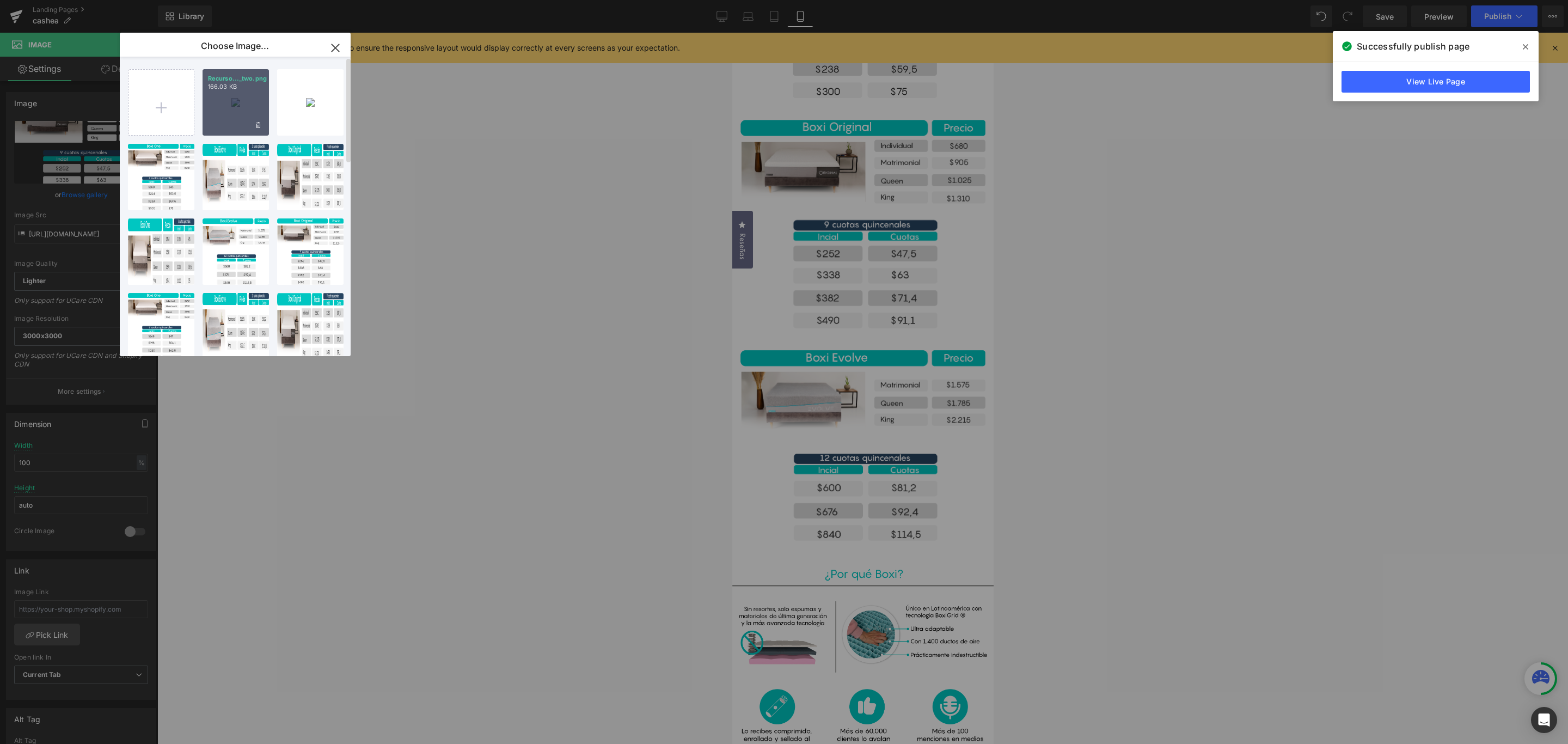
click at [214, 103] on div "Recurso..._two.png 166.03 KB" at bounding box center [236, 102] width 66 height 66
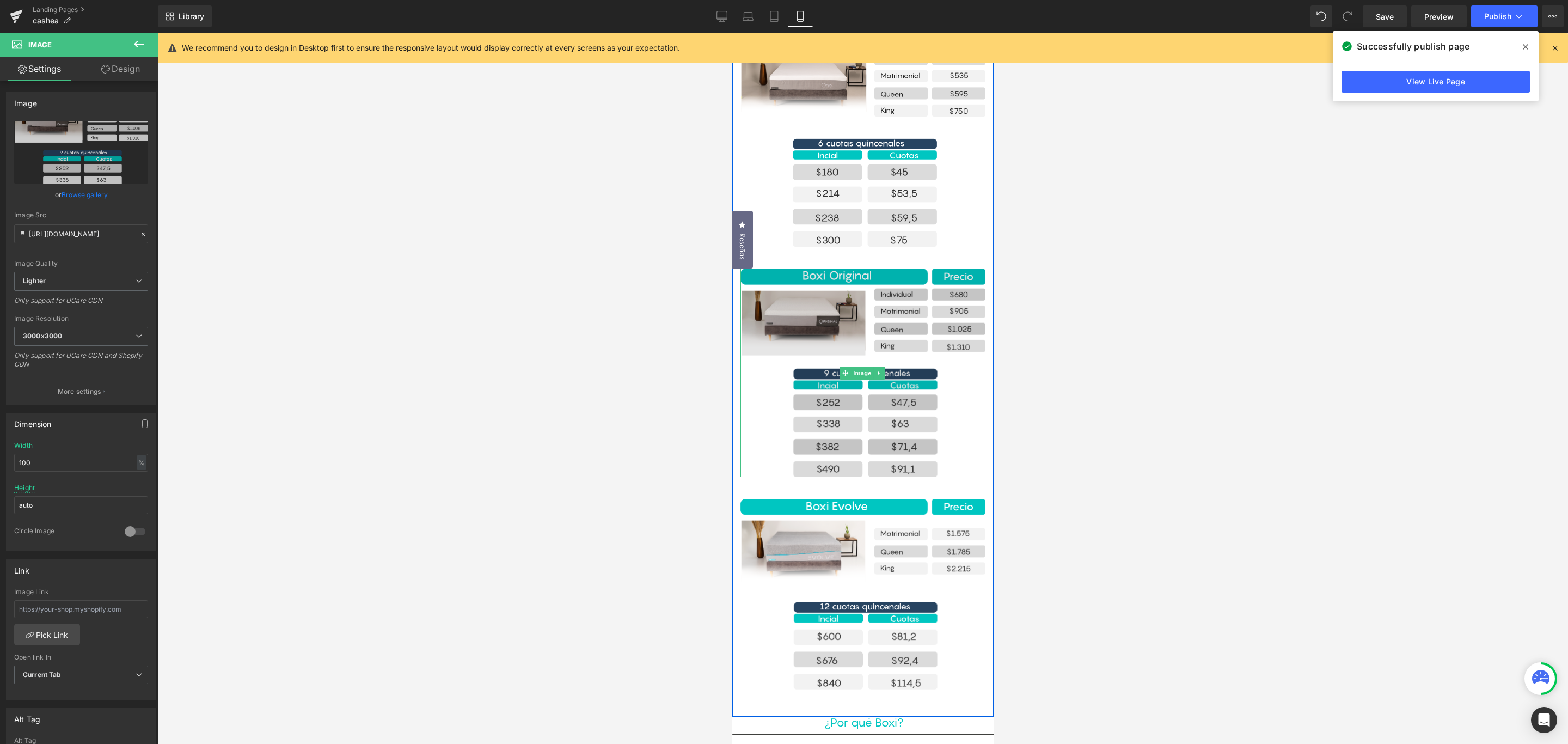
scroll to position [245, 0]
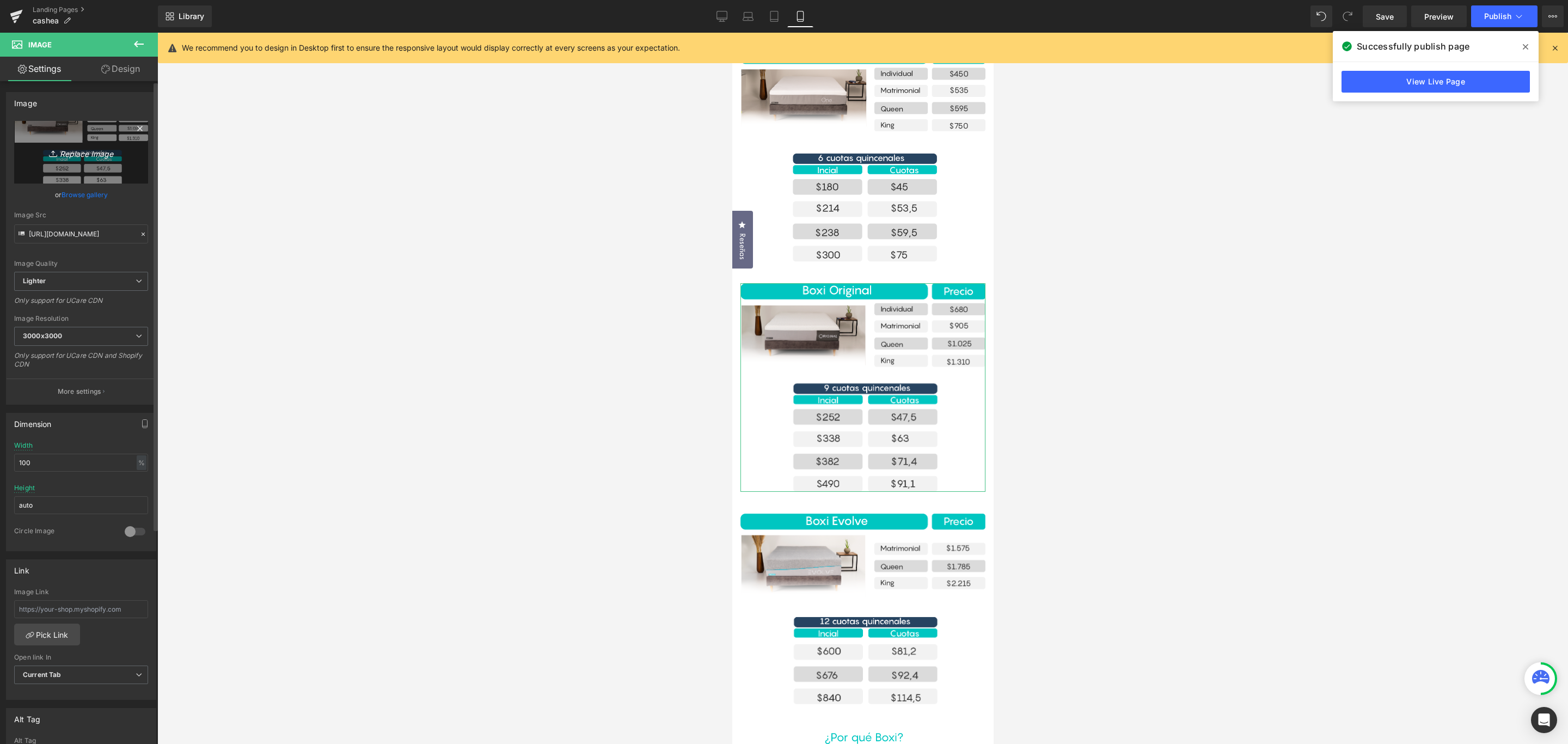
click at [93, 152] on icon "Replace Image" at bounding box center [81, 152] width 87 height 13
click at [89, 191] on link "Browse gallery" at bounding box center [84, 194] width 46 height 19
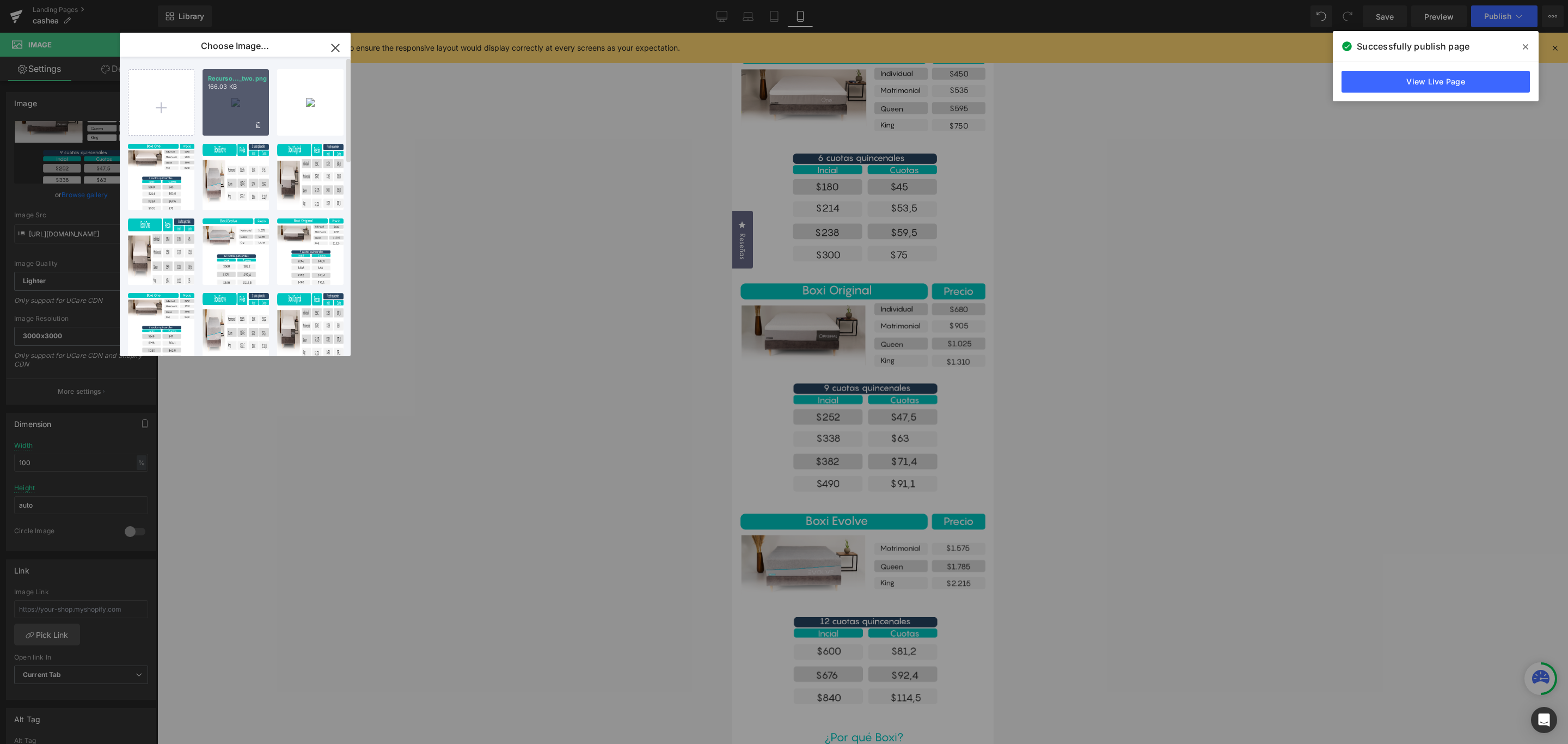
click at [239, 123] on div "Recurso..._two.png 166.03 KB" at bounding box center [236, 102] width 66 height 66
type input "[URL][DOMAIN_NAME]"
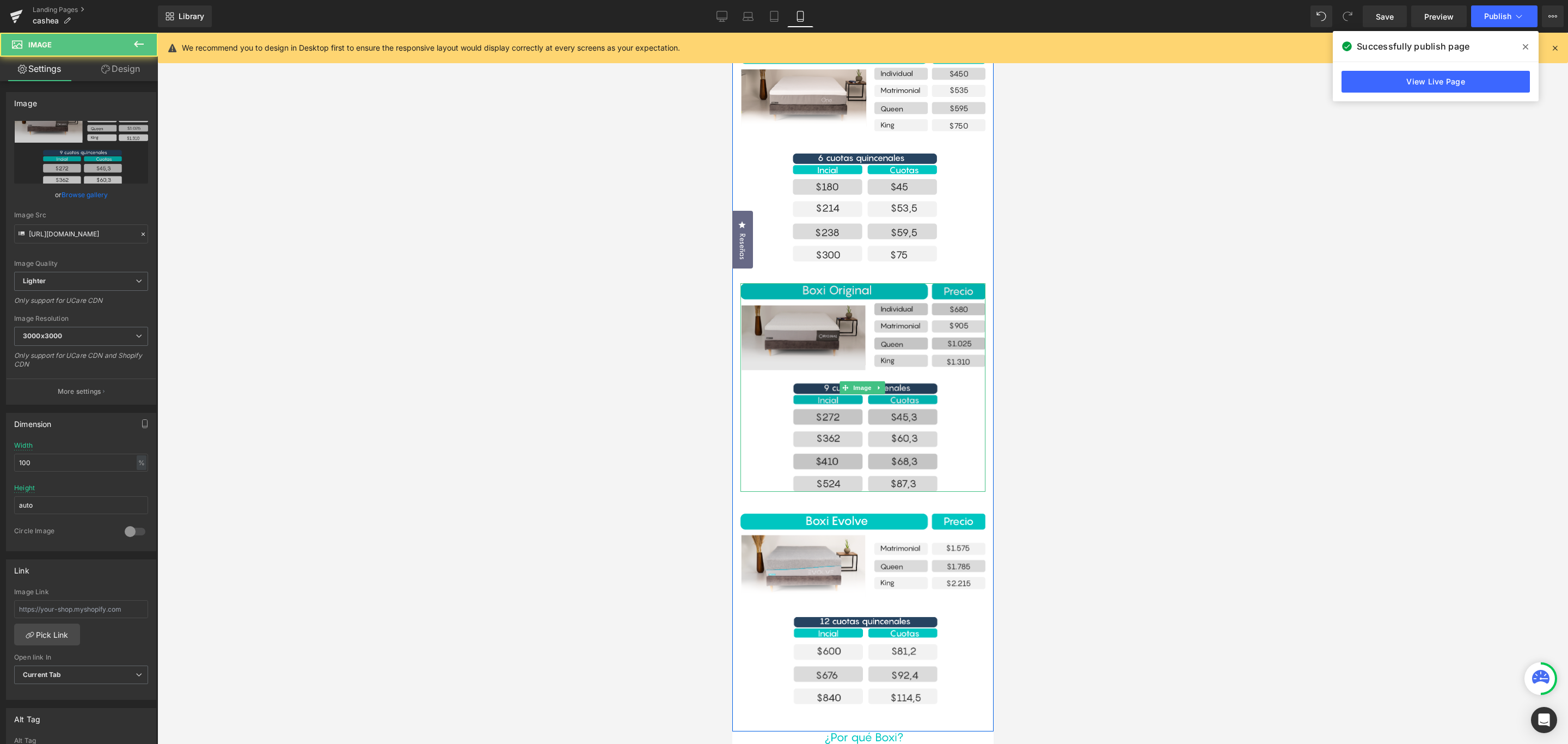
click at [880, 343] on img at bounding box center [863, 387] width 245 height 208
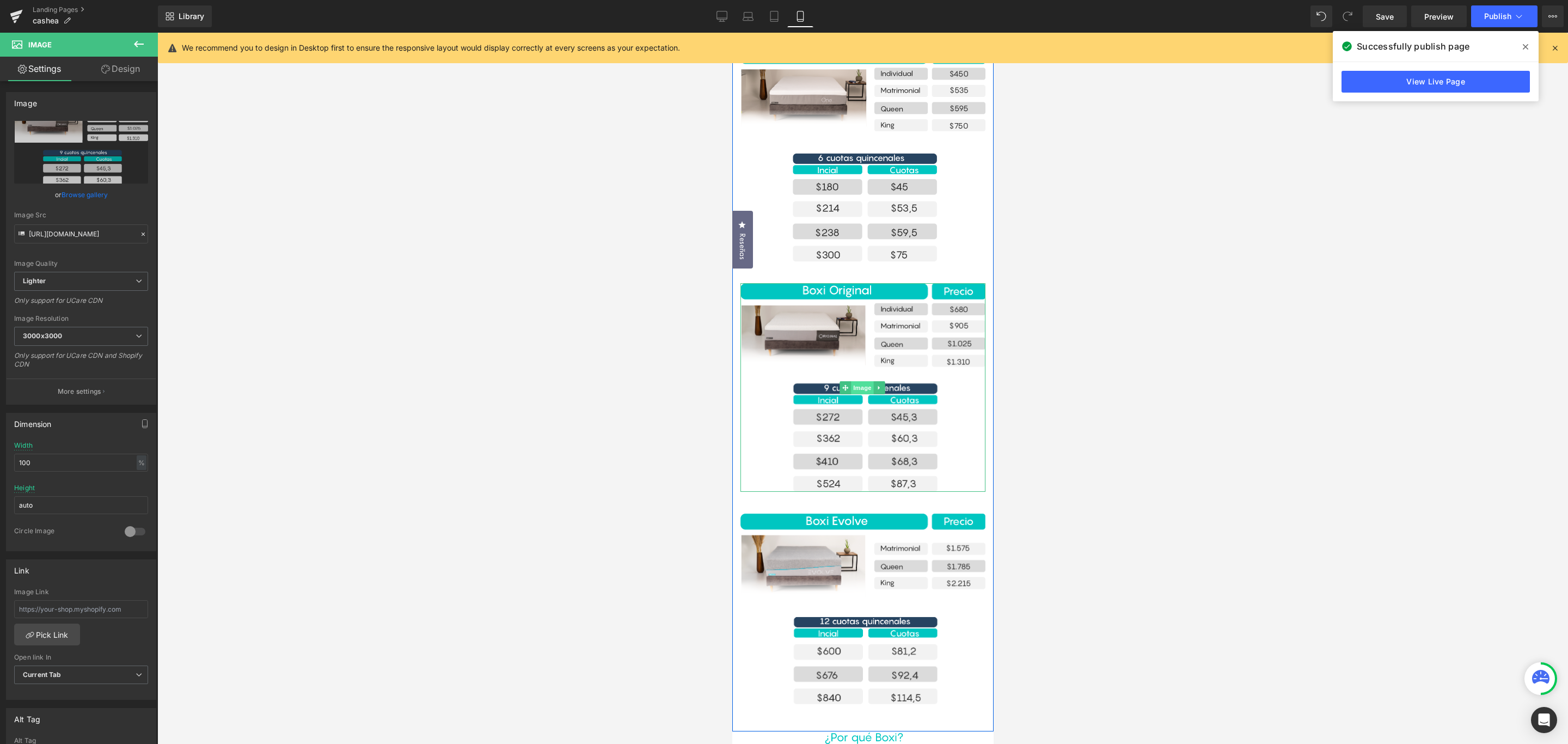
click at [860, 381] on span "Image" at bounding box center [862, 388] width 23 height 13
click at [87, 198] on link "Browse gallery" at bounding box center [84, 194] width 46 height 19
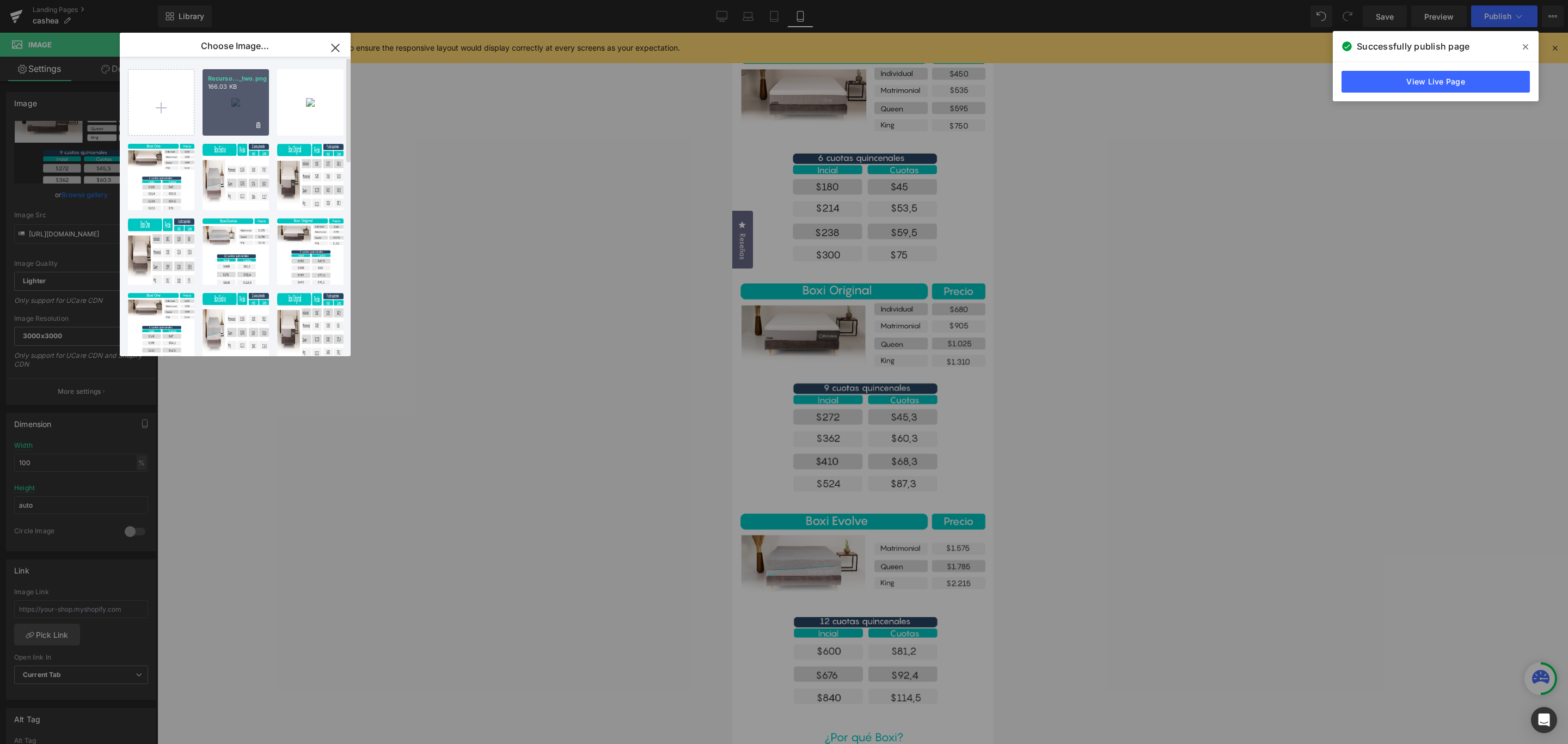
click at [232, 91] on div "Recurso..._two.png 166.03 KB" at bounding box center [236, 102] width 66 height 66
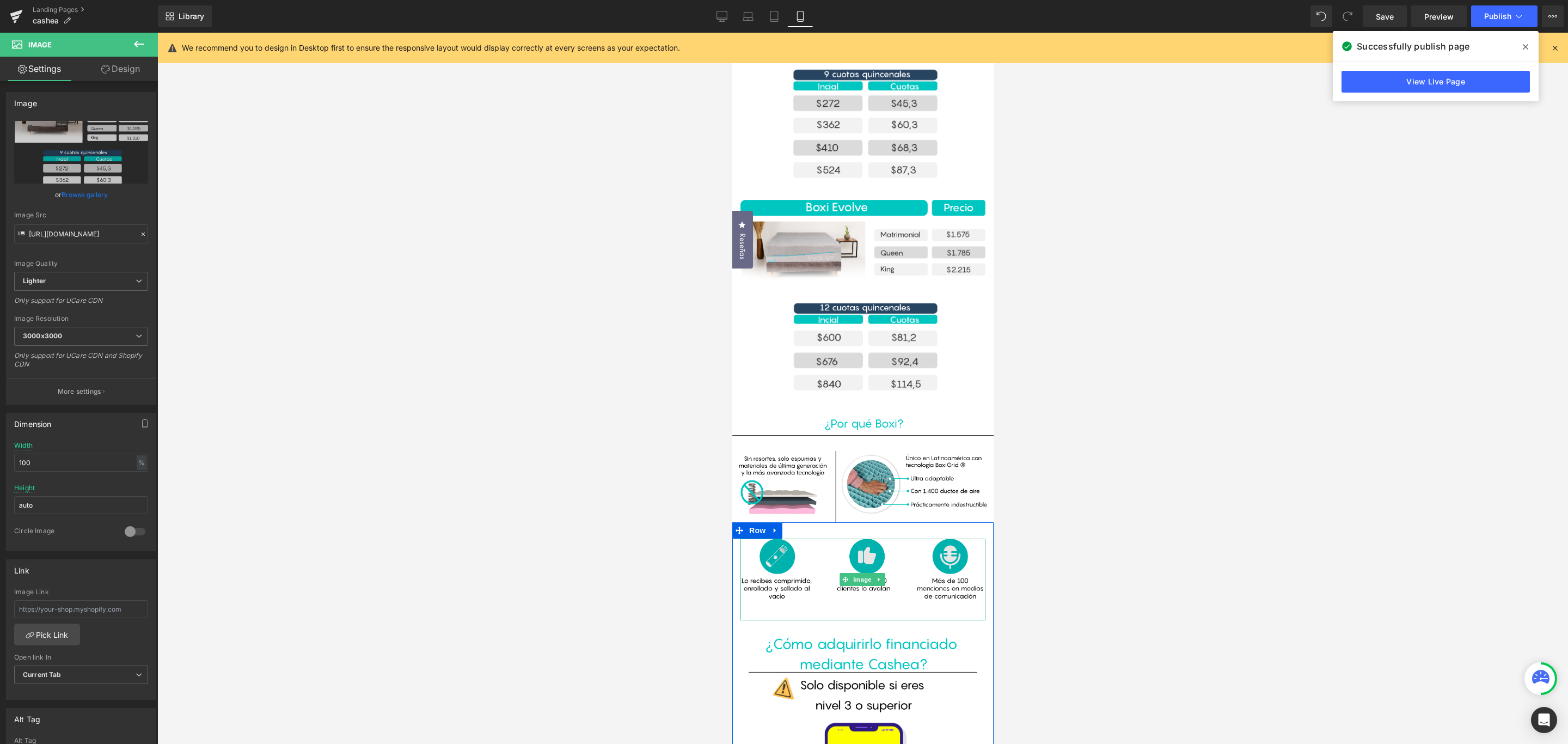
scroll to position [571, 0]
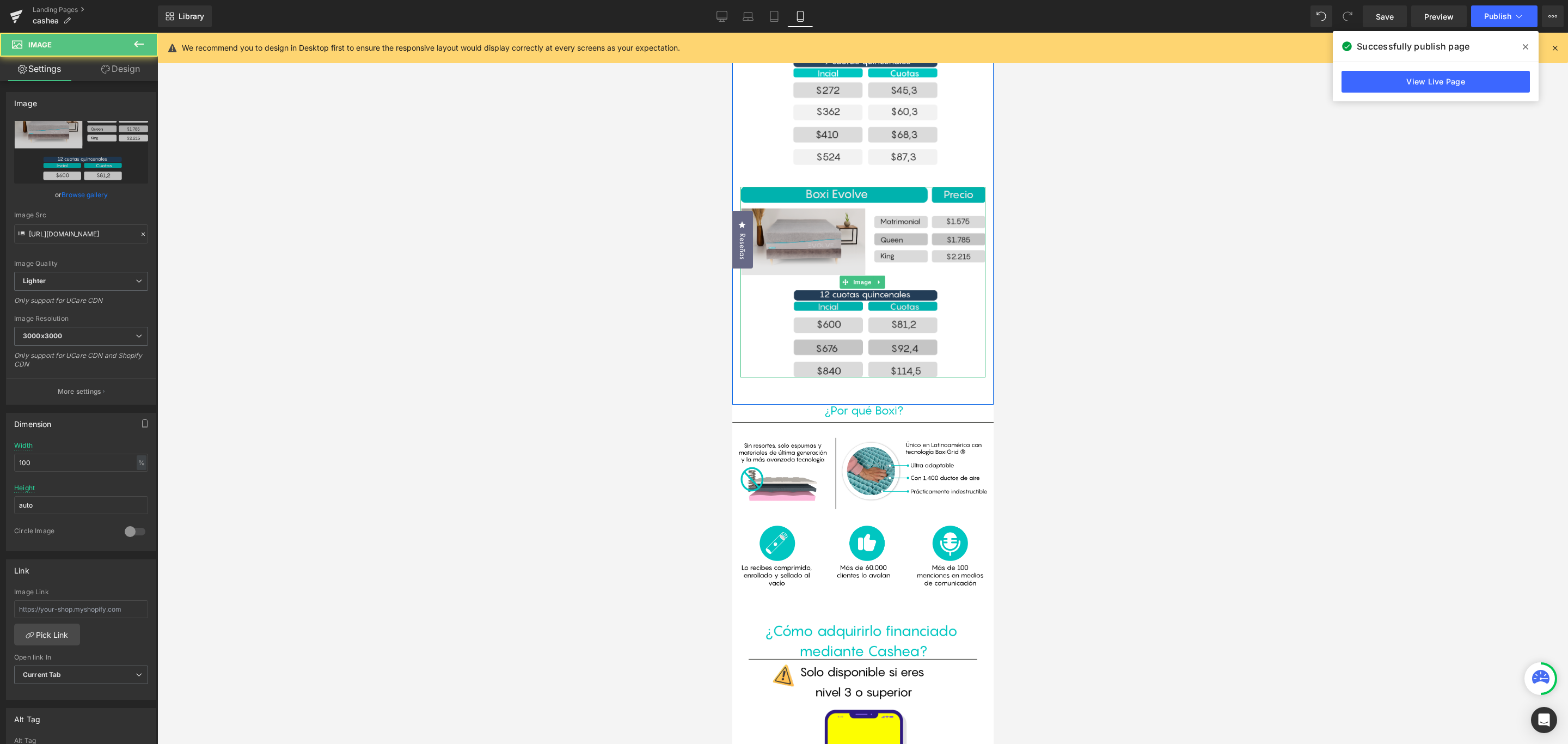
click at [909, 322] on img at bounding box center [863, 282] width 245 height 190
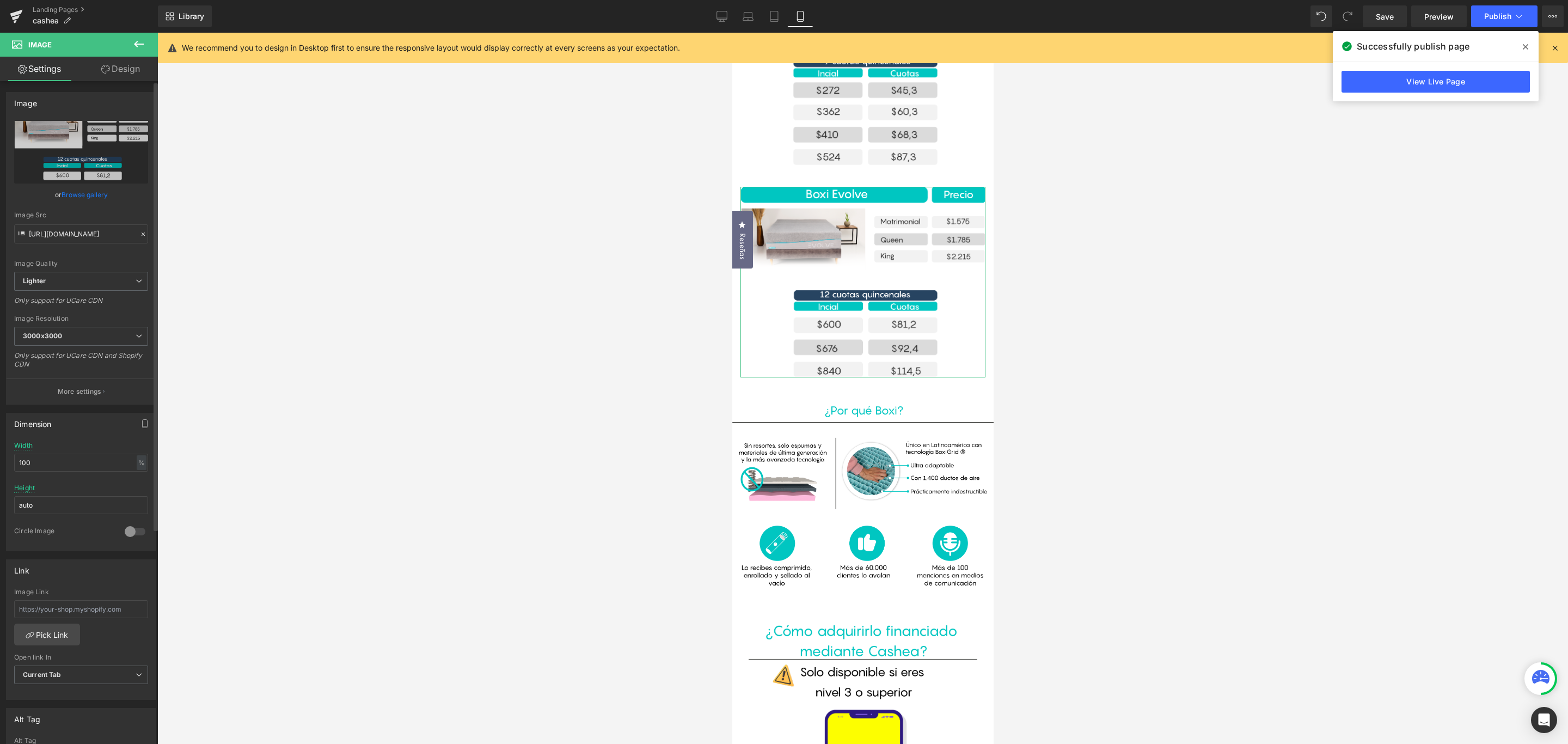
click at [96, 196] on link "Browse gallery" at bounding box center [84, 194] width 46 height 19
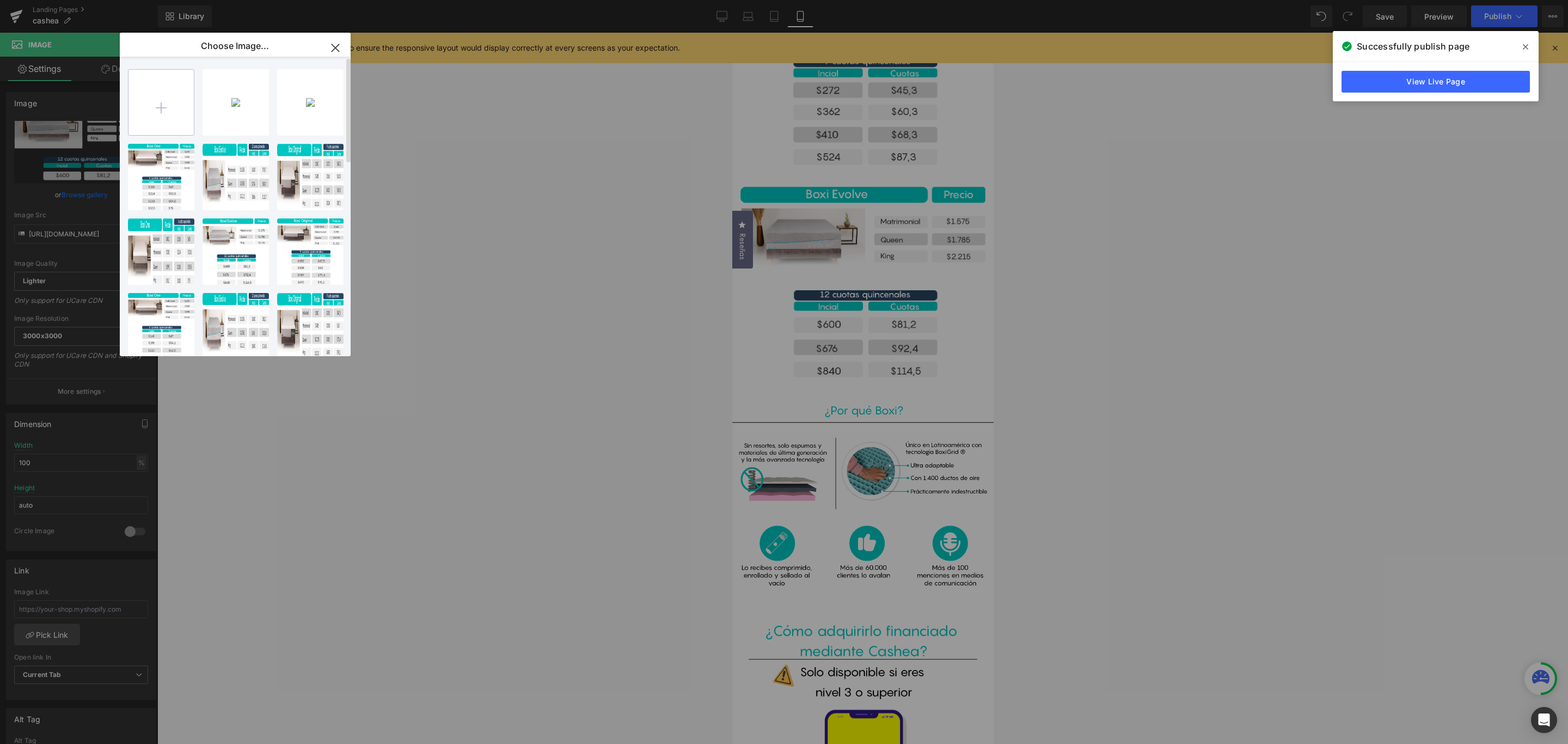
click at [156, 108] on input "file" at bounding box center [160, 102] width 65 height 65
type input "C:\fakepath\Recurso 3cashea_two.png"
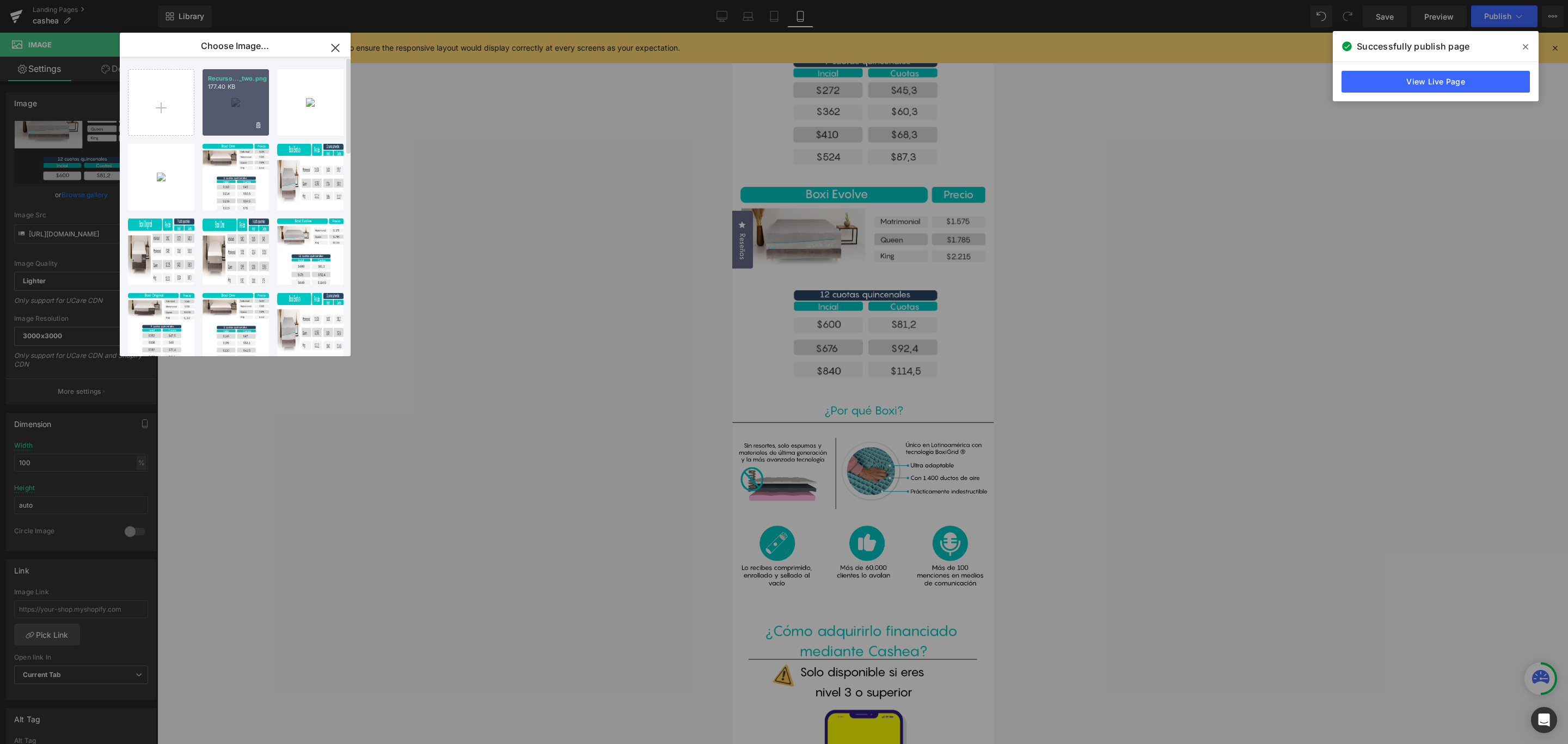
click at [253, 109] on div "Recurso..._two.png 177.40 KB" at bounding box center [236, 102] width 66 height 66
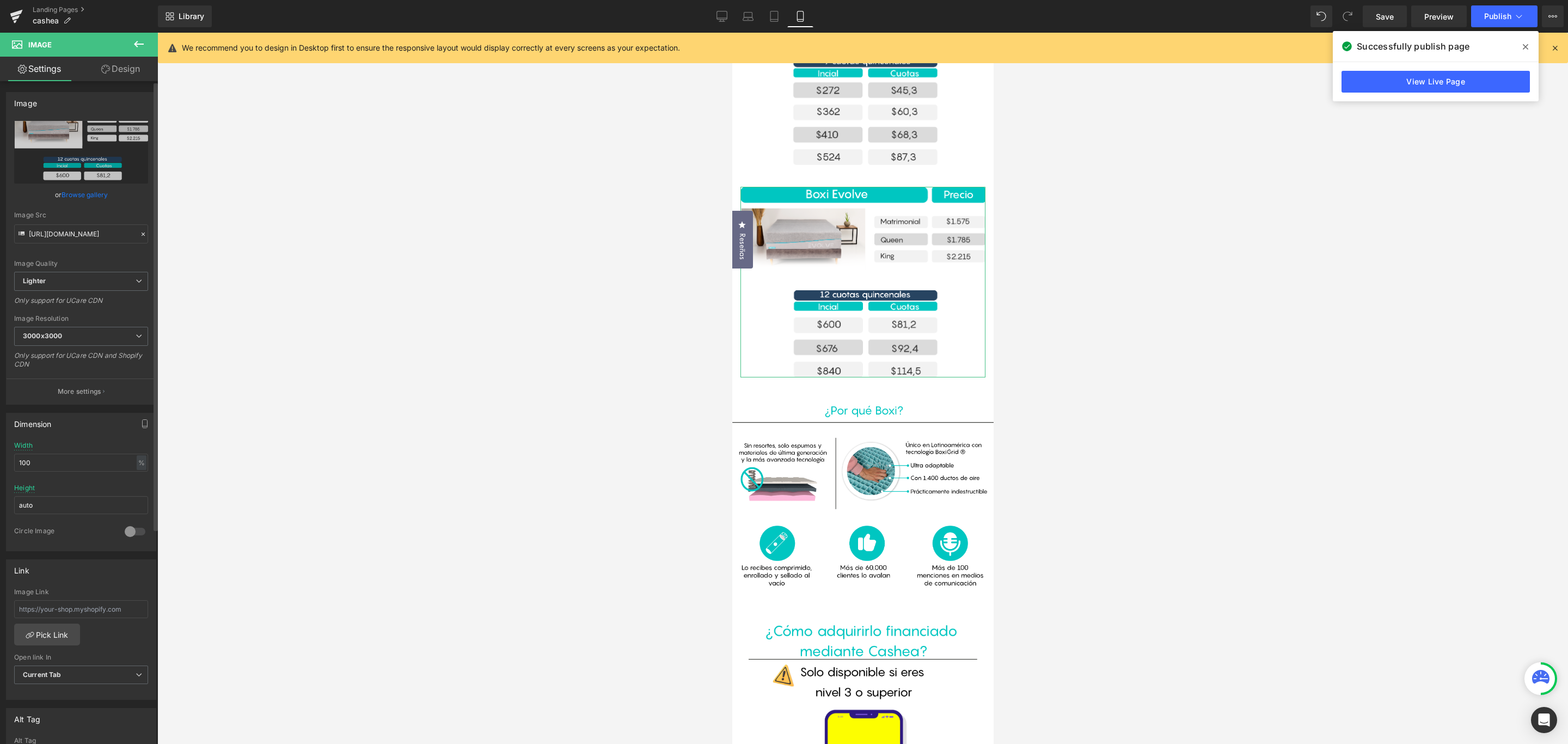
click at [87, 198] on link "Browse gallery" at bounding box center [84, 194] width 46 height 19
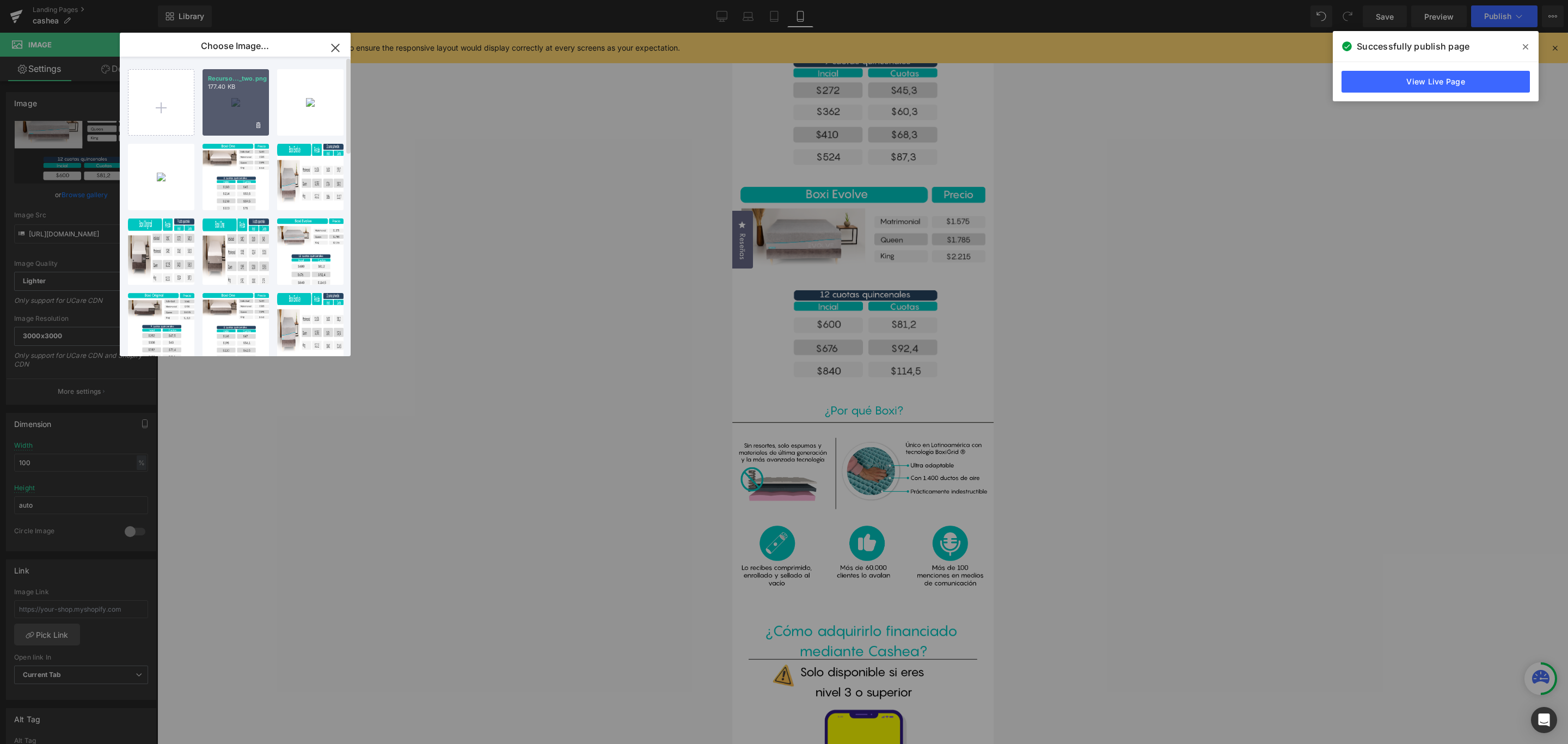
click at [225, 120] on div "Recurso..._two.png 177.40 KB" at bounding box center [236, 102] width 66 height 66
type input "[URL][DOMAIN_NAME]"
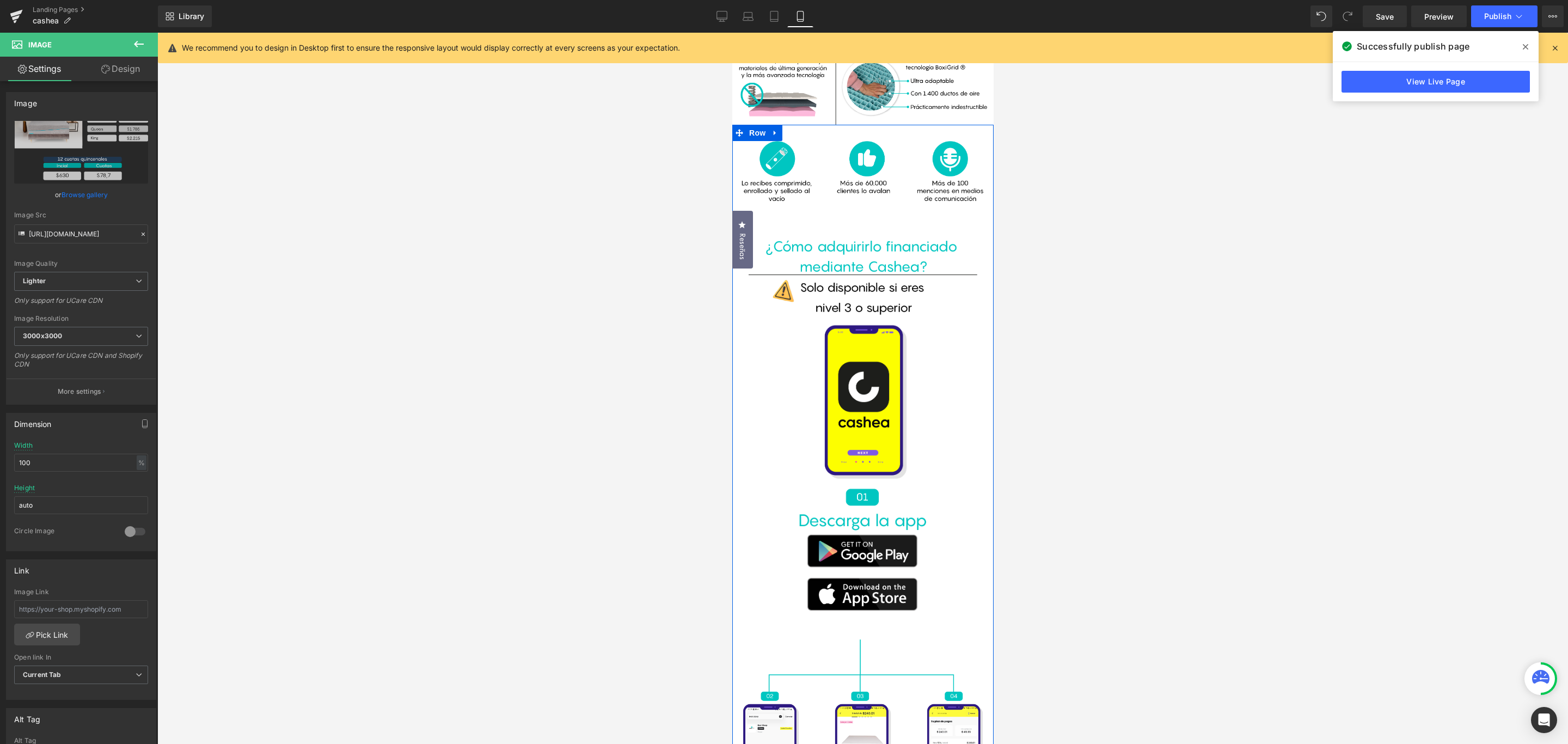
scroll to position [1062, 0]
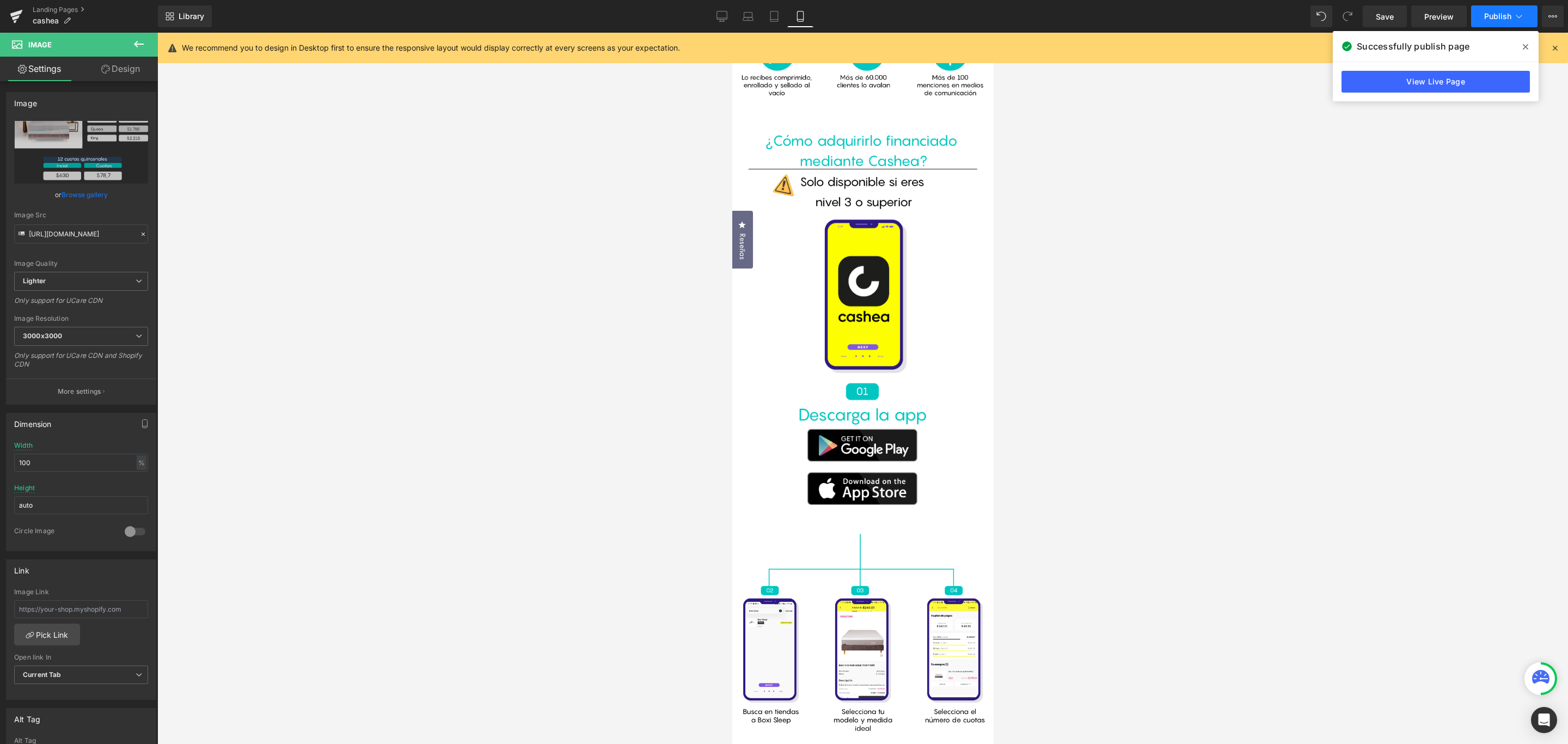
click at [1494, 13] on span "Publish" at bounding box center [1497, 16] width 27 height 8
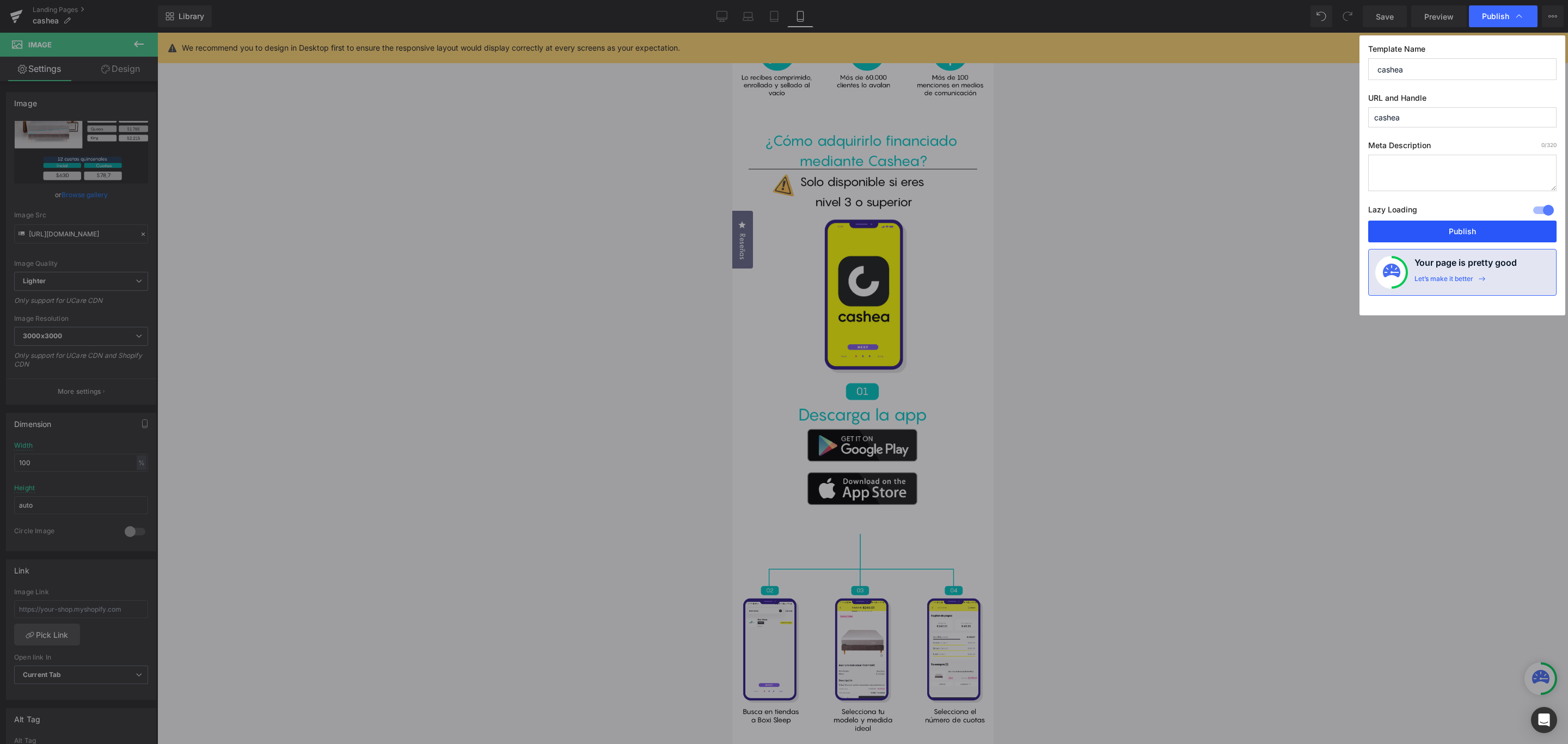
click at [1450, 227] on button "Publish" at bounding box center [1462, 231] width 189 height 22
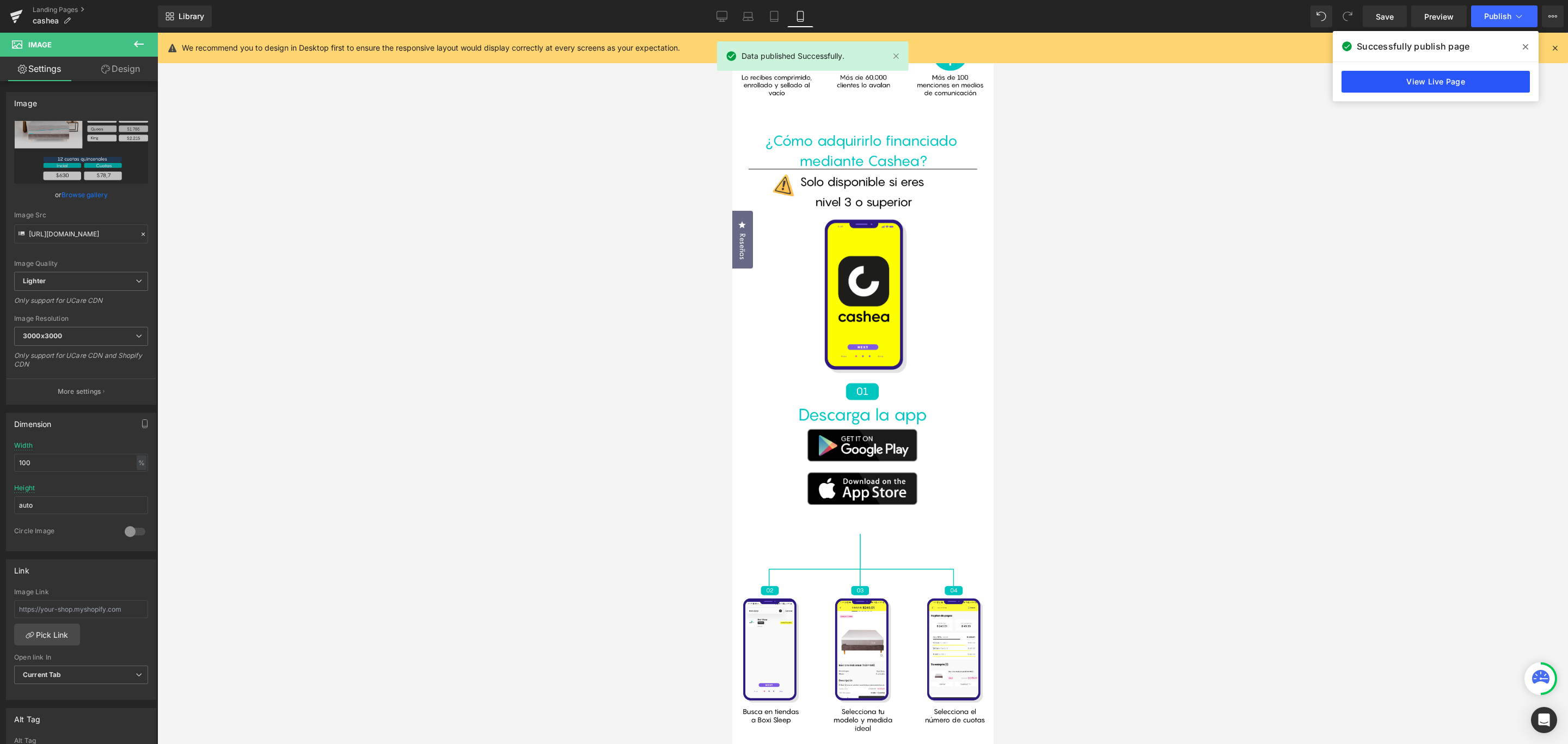
click at [1452, 82] on link "View Live Page" at bounding box center [1436, 81] width 189 height 22
